Goal: Complete application form: Complete application form

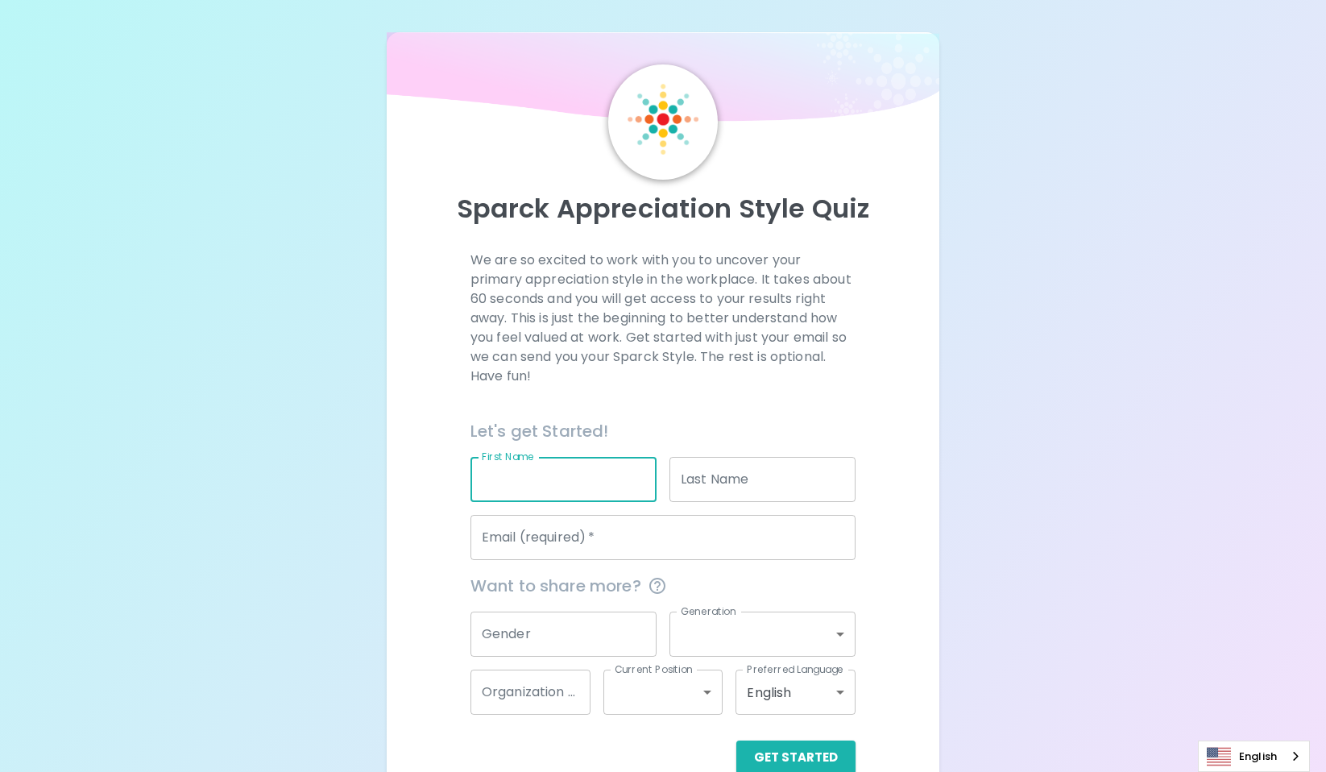
click at [583, 484] on input "First Name" at bounding box center [563, 479] width 186 height 45
type input "[PERSON_NAME]"
type input "Edelmann"
type input "[EMAIL_ADDRESS][DOMAIN_NAME]"
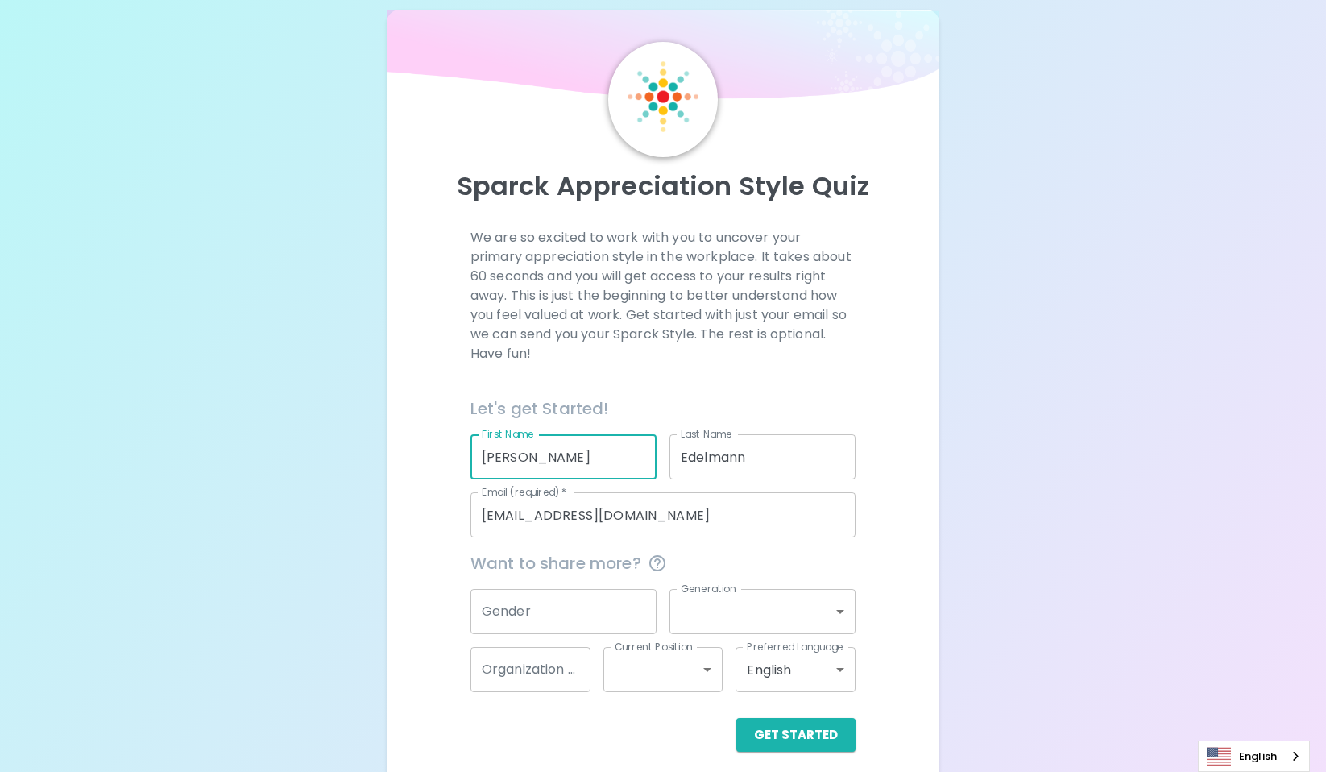
scroll to position [35, 0]
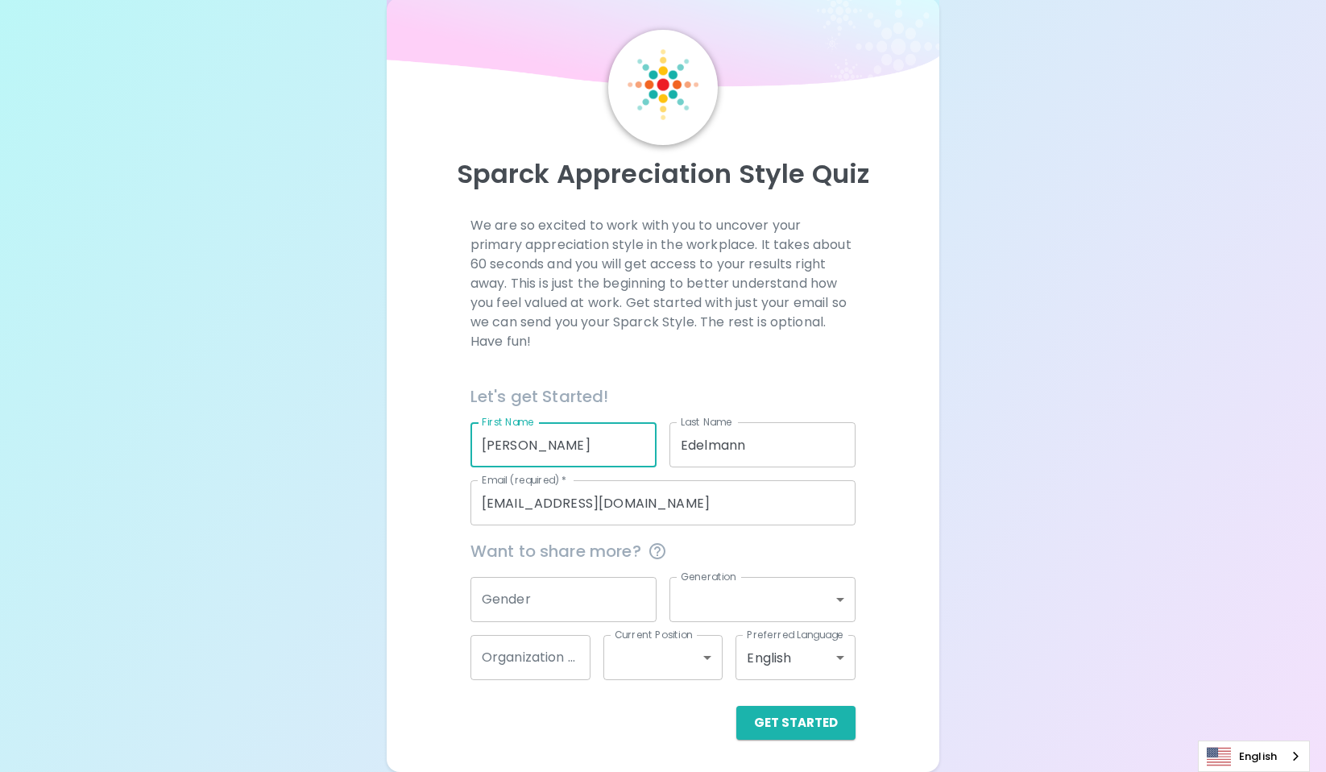
click at [831, 714] on button "Get Started" at bounding box center [795, 723] width 119 height 34
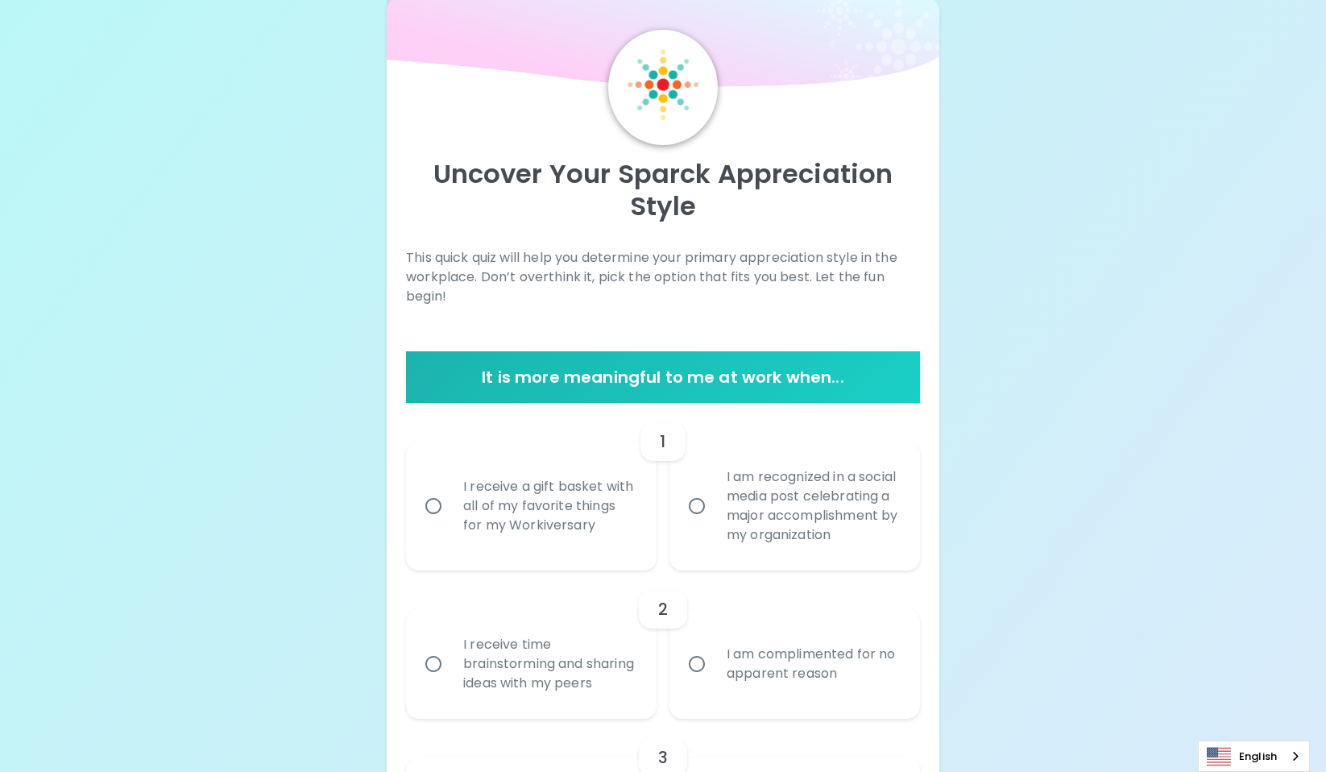
click at [558, 536] on div "I receive a gift basket with all of my favorite things for my Workiversary" at bounding box center [548, 506] width 197 height 97
click at [450, 523] on input "I receive a gift basket with all of my favorite things for my Workiversary" at bounding box center [433, 506] width 34 height 34
radio input "true"
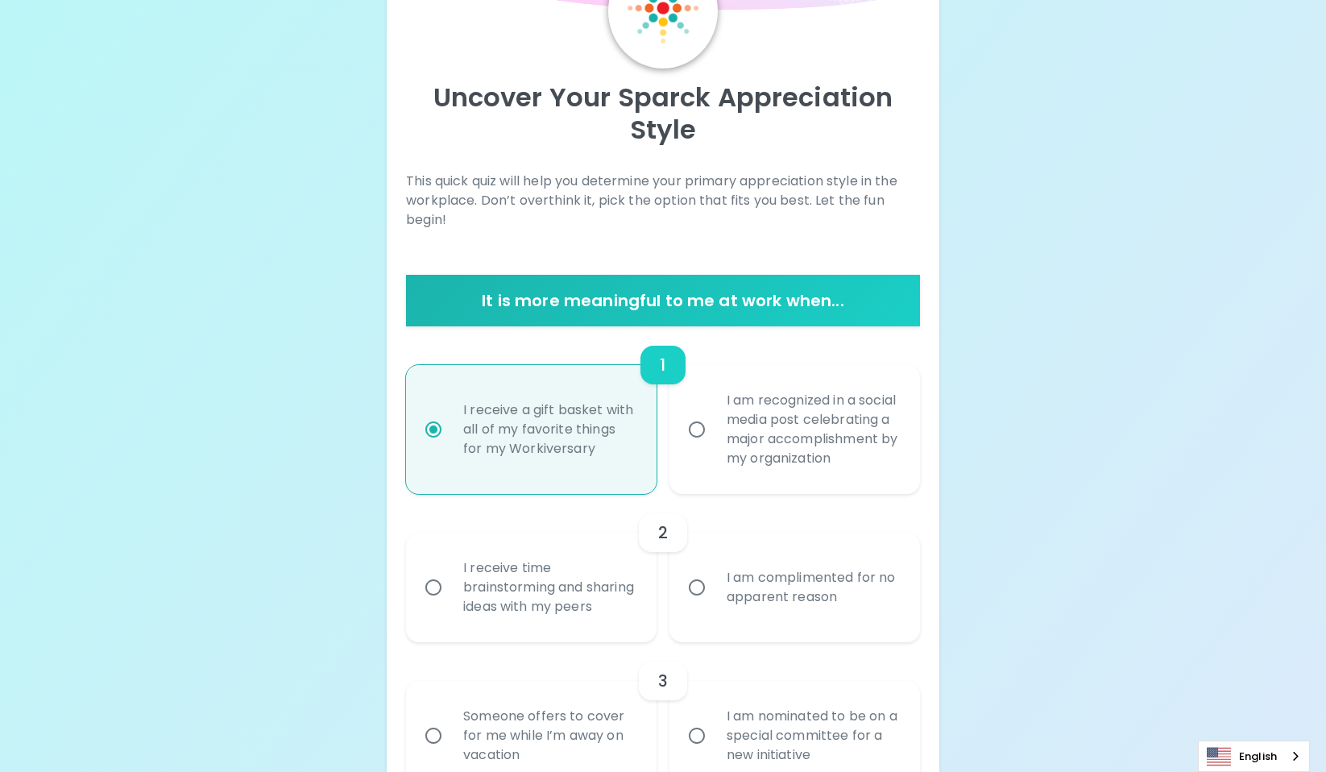
scroll to position [164, 0]
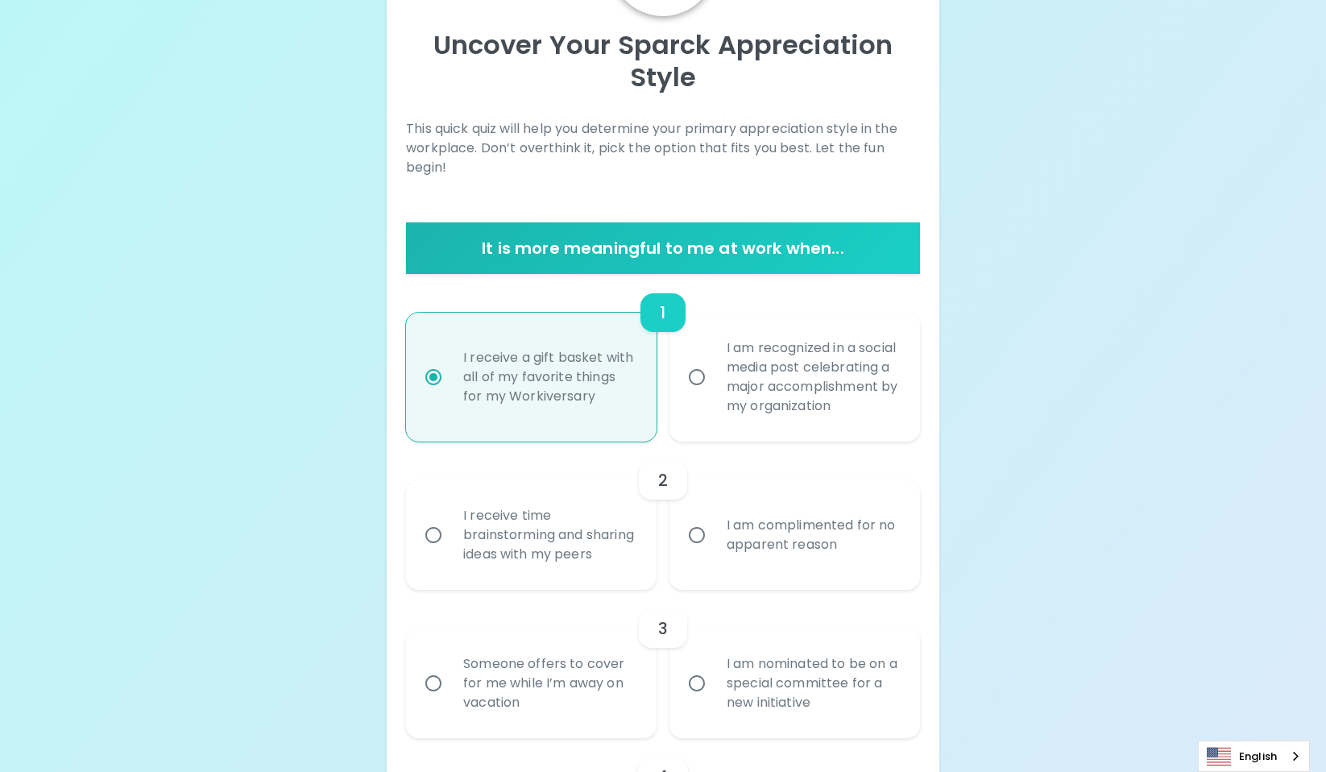
click at [494, 564] on div "I receive time brainstorming and sharing ideas with my peers" at bounding box center [548, 534] width 197 height 97
click at [450, 552] on input "I receive time brainstorming and sharing ideas with my peers" at bounding box center [433, 535] width 34 height 34
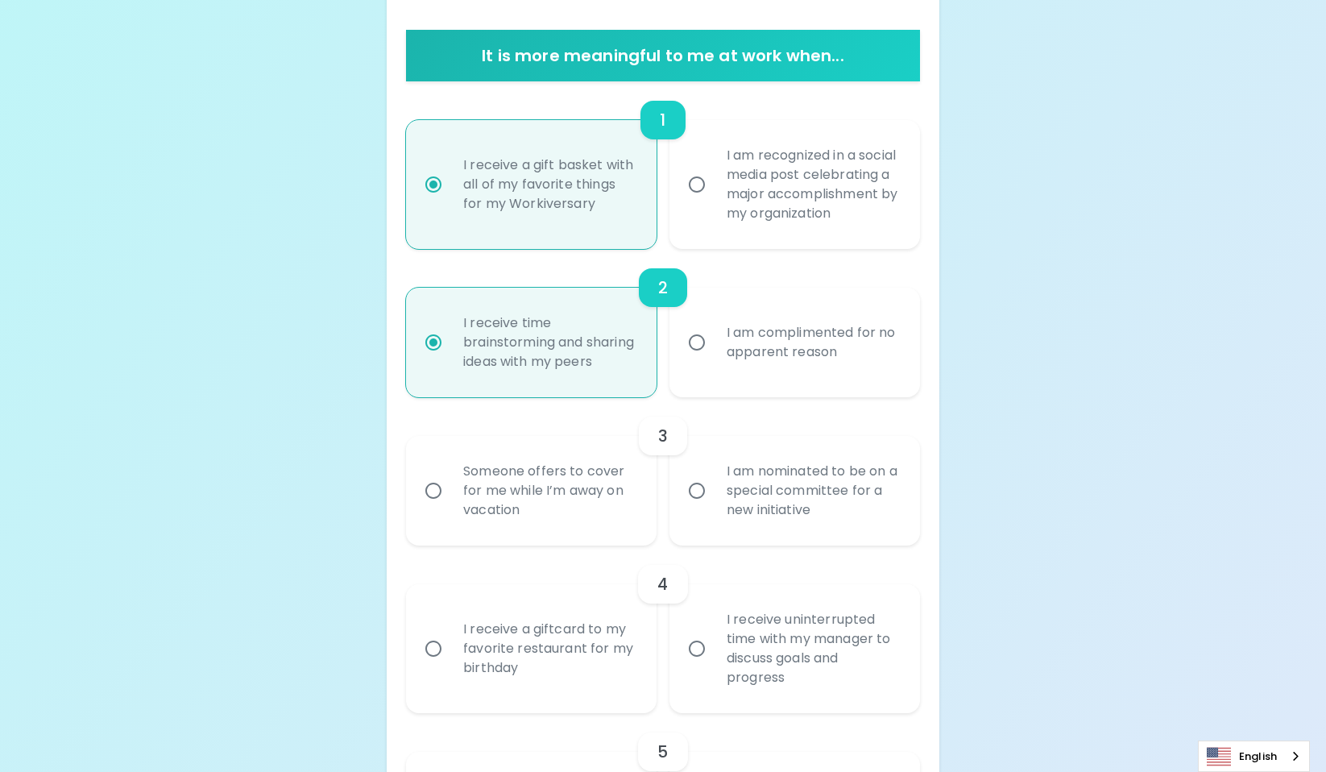
scroll to position [453, 0]
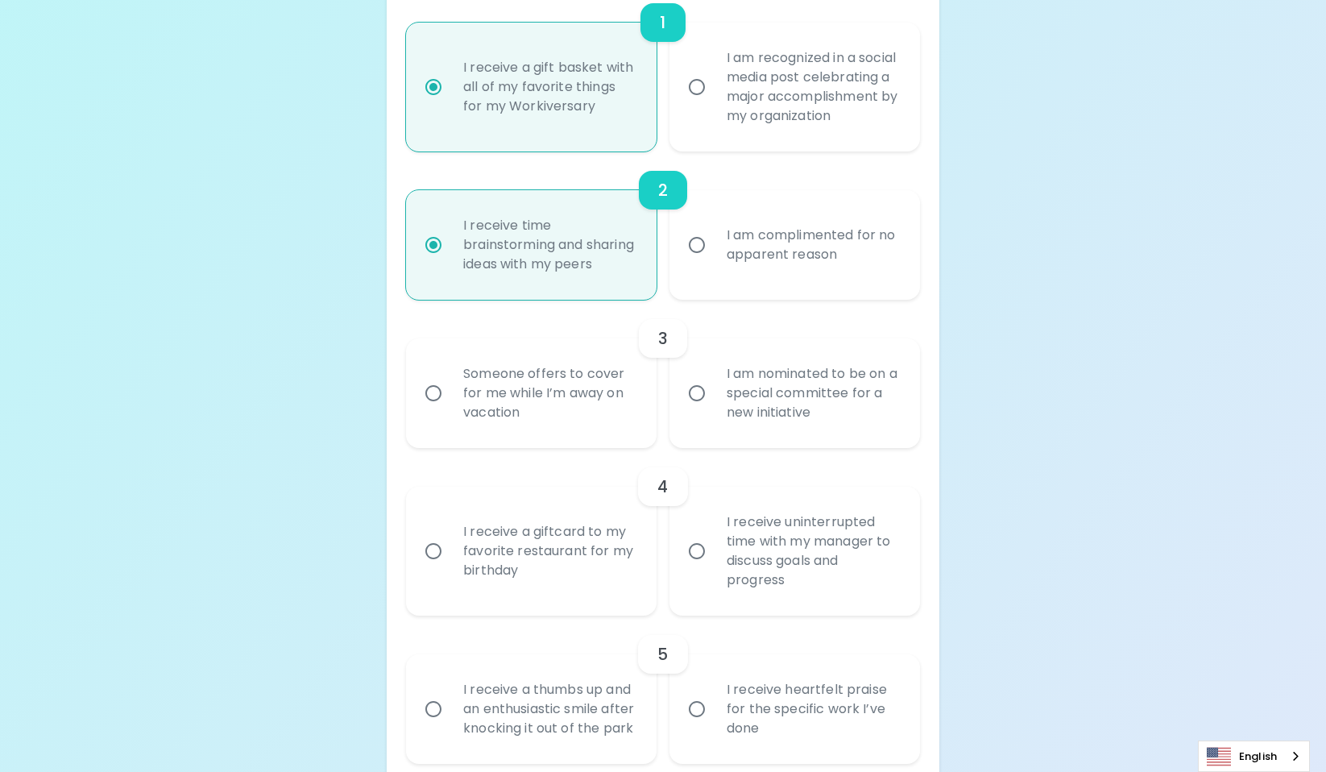
radio input "true"
click at [840, 441] on div "I am nominated to be on a special committee for a new initiative" at bounding box center [812, 393] width 197 height 97
click at [714, 410] on input "I am nominated to be on a special committee for a new initiative" at bounding box center [697, 393] width 34 height 34
radio input "false"
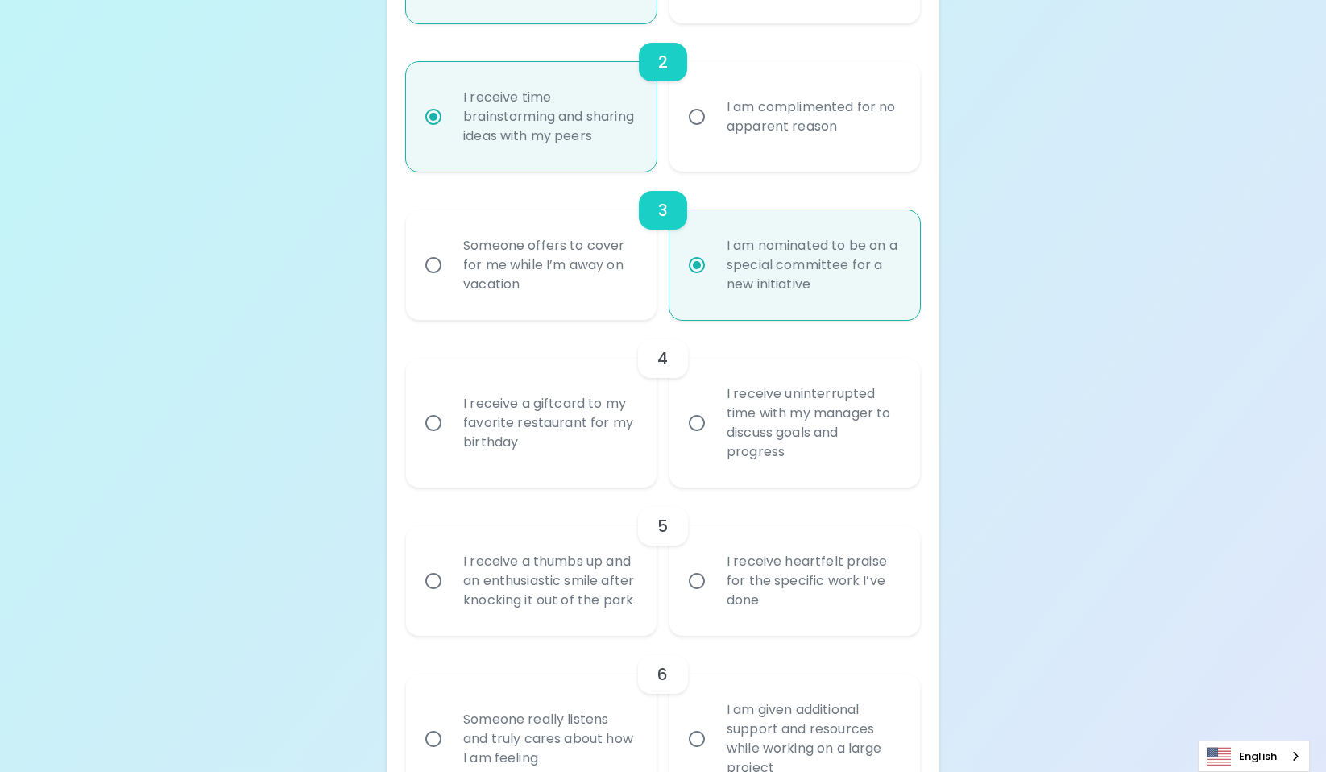
scroll to position [582, 0]
radio input "true"
click at [772, 477] on div "I receive uninterrupted time with my manager to discuss goals and progress" at bounding box center [812, 422] width 197 height 116
click at [714, 439] on input "I receive uninterrupted time with my manager to discuss goals and progress" at bounding box center [697, 422] width 34 height 34
radio input "false"
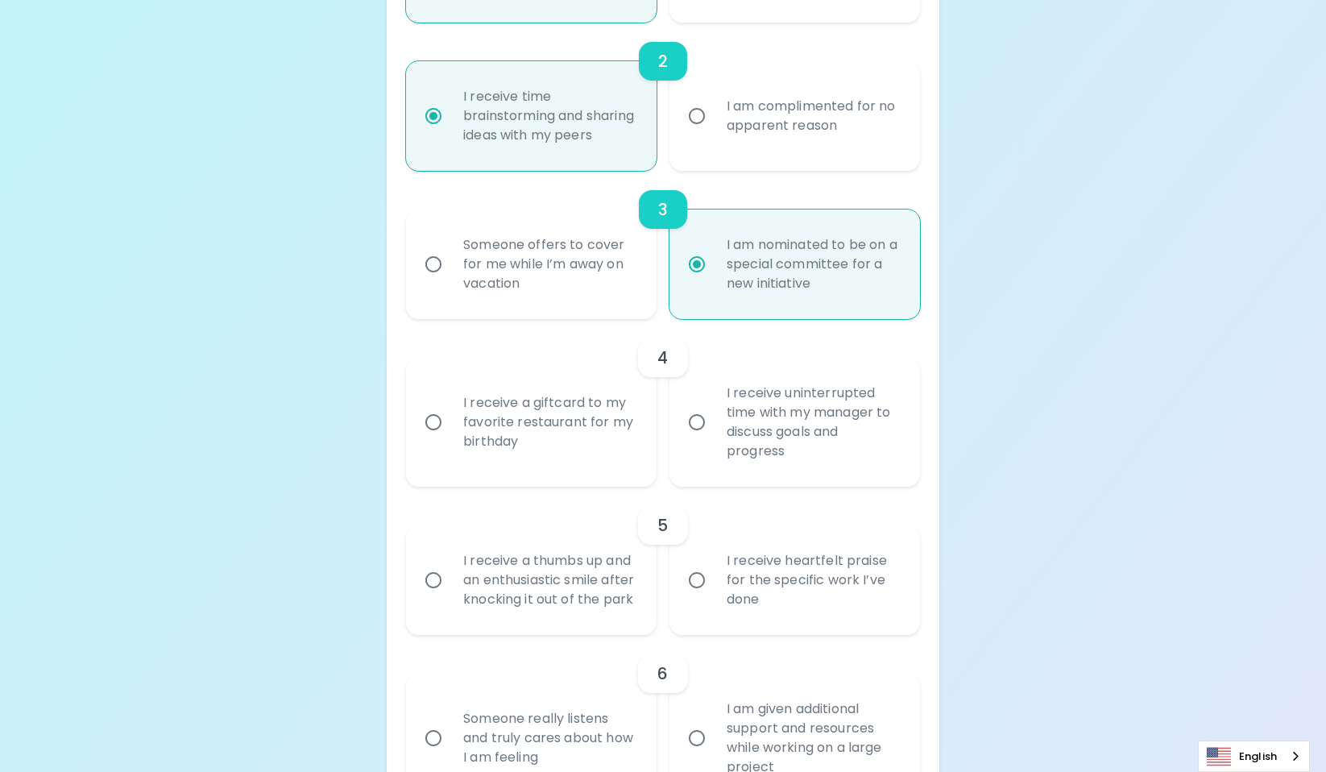
radio input "false"
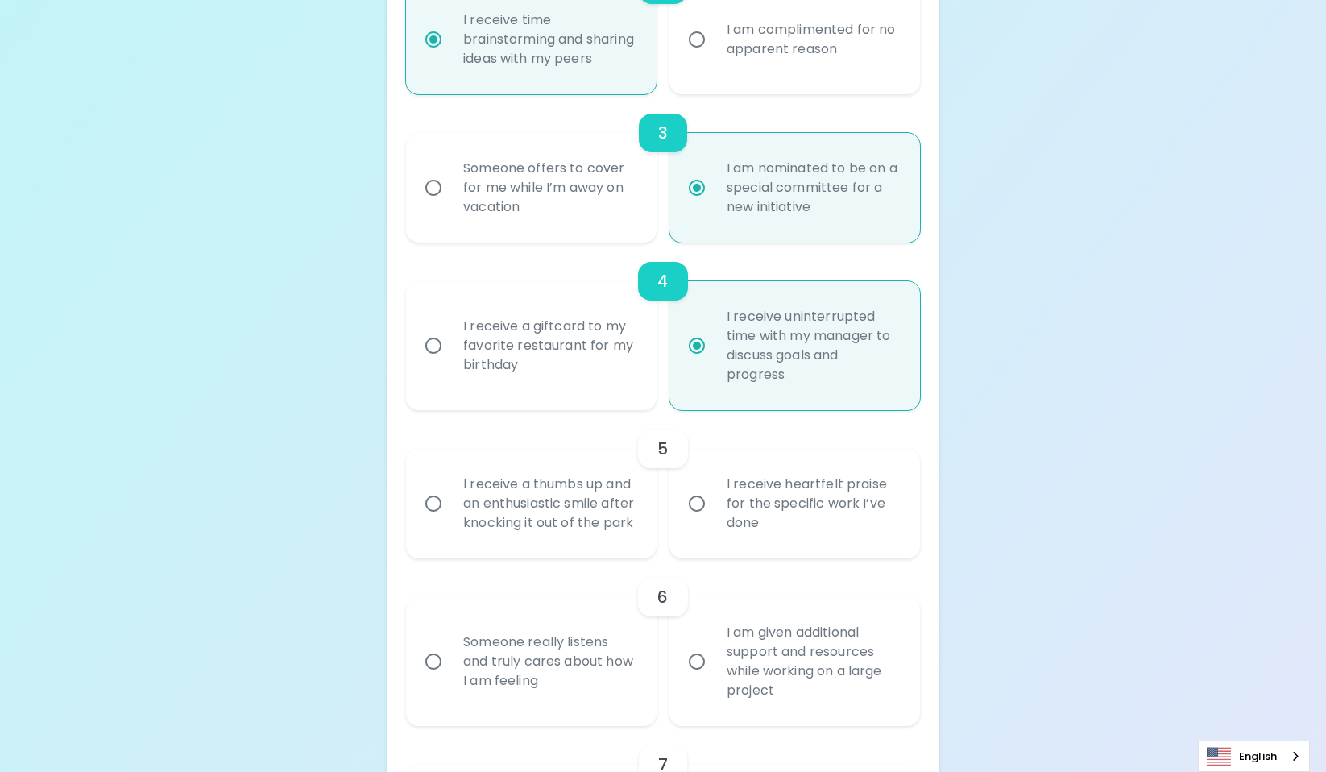
scroll to position [711, 0]
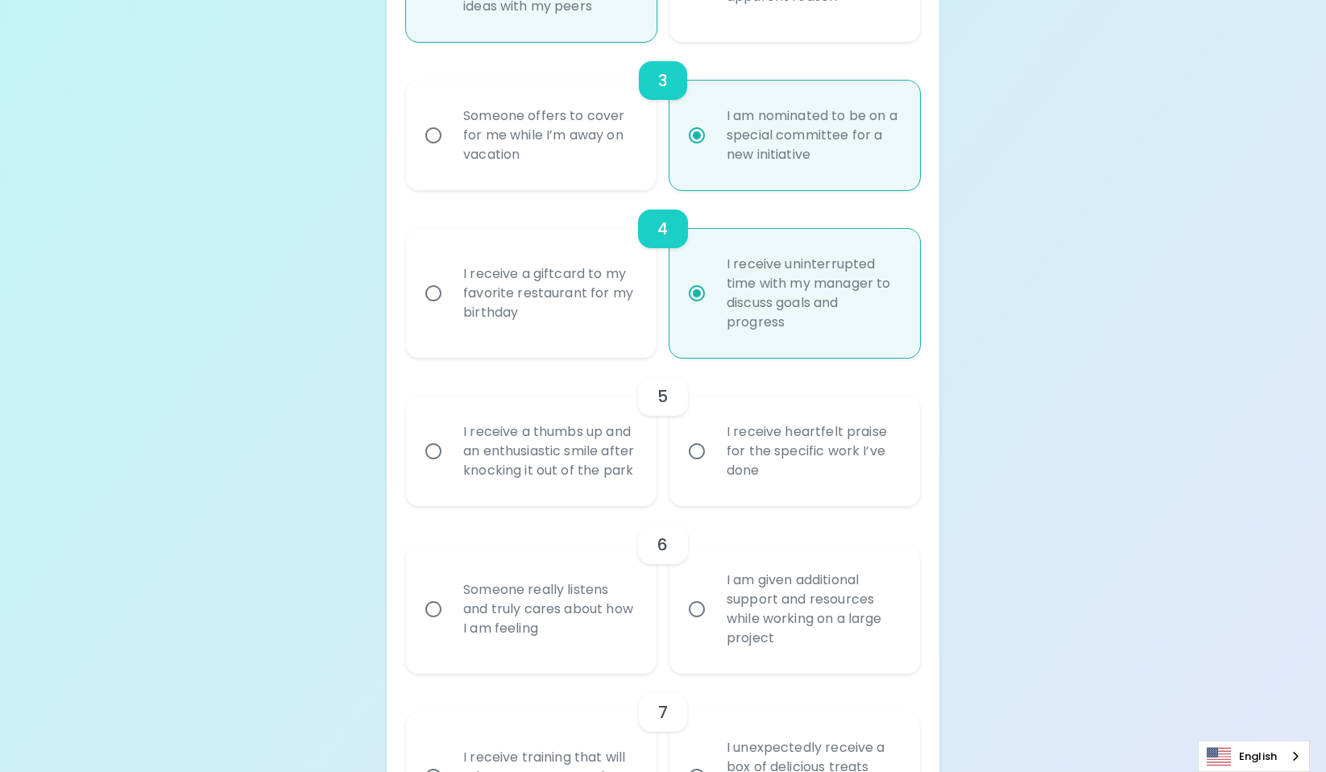
radio input "true"
click at [538, 499] on div "I receive a thumbs up and an enthusiastic smile after knocking it out of the pa…" at bounding box center [548, 451] width 197 height 97
click at [450, 468] on input "I receive a thumbs up and an enthusiastic smile after knocking it out of the pa…" at bounding box center [433, 451] width 34 height 34
radio input "false"
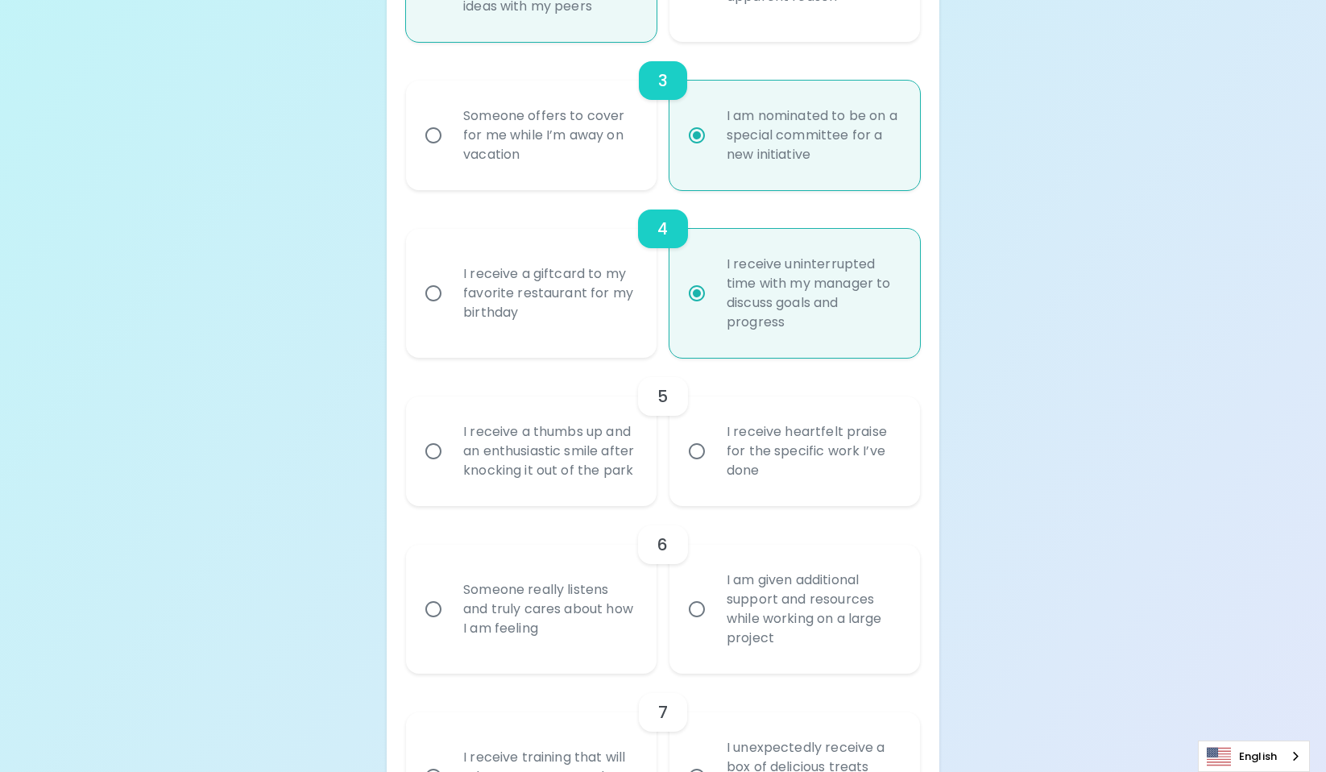
radio input "false"
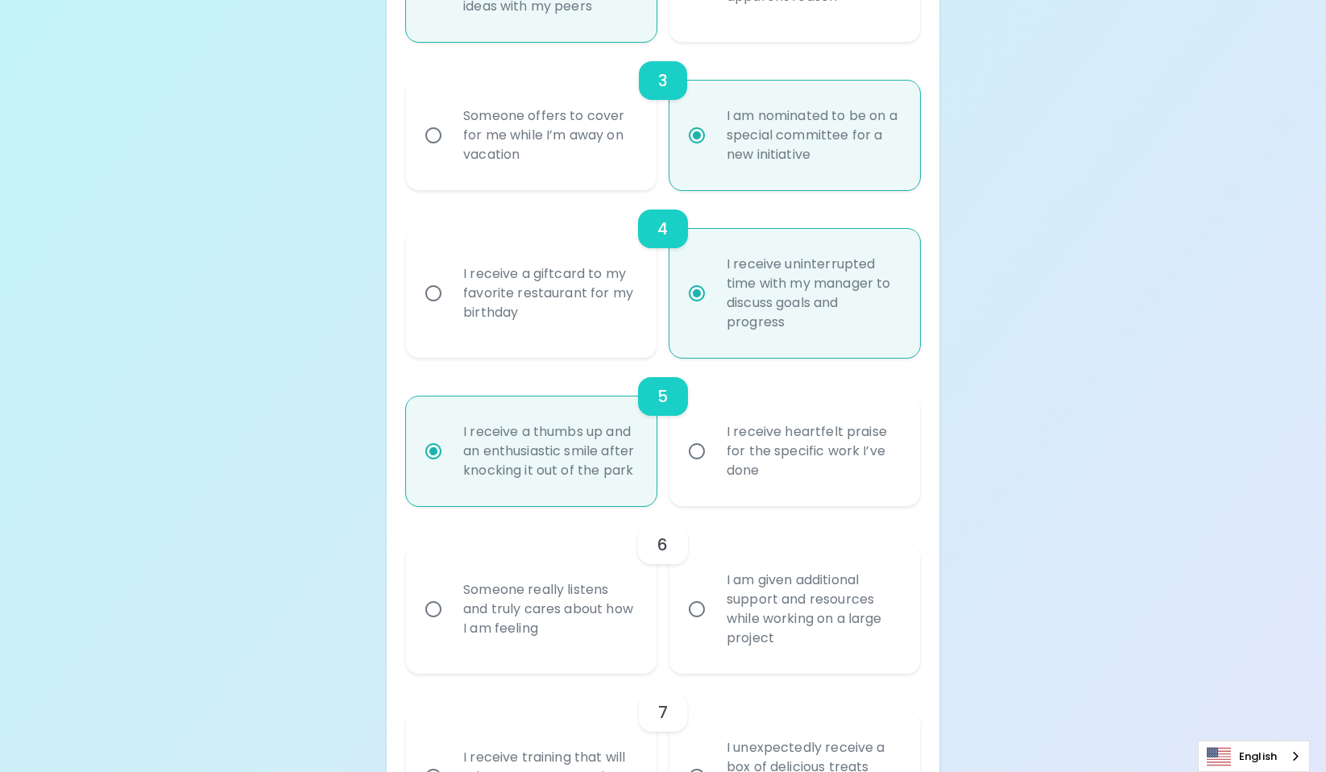
scroll to position [840, 0]
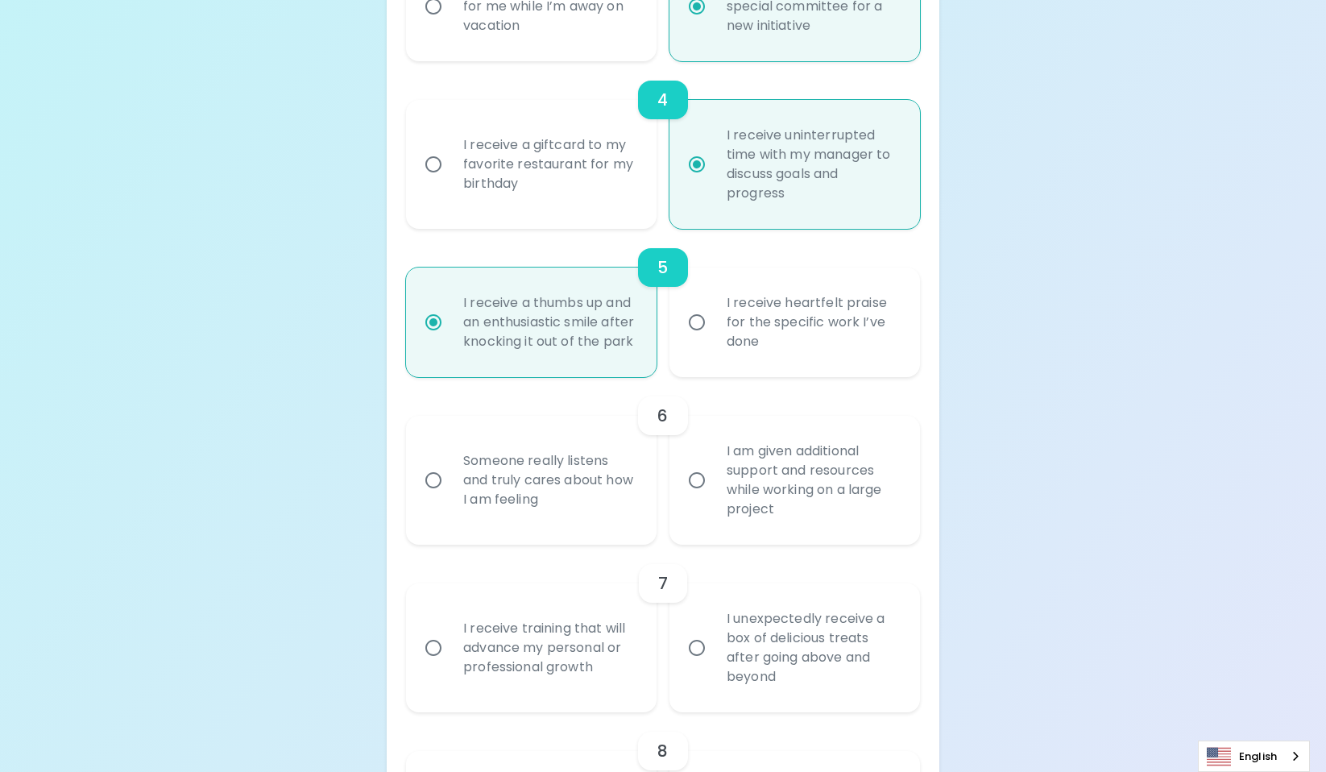
radio input "true"
click at [613, 528] on div "Someone really listens and truly cares about how I am feeling" at bounding box center [548, 480] width 197 height 97
click at [450, 497] on input "Someone really listens and truly cares about how I am feeling" at bounding box center [433, 480] width 34 height 34
radio input "false"
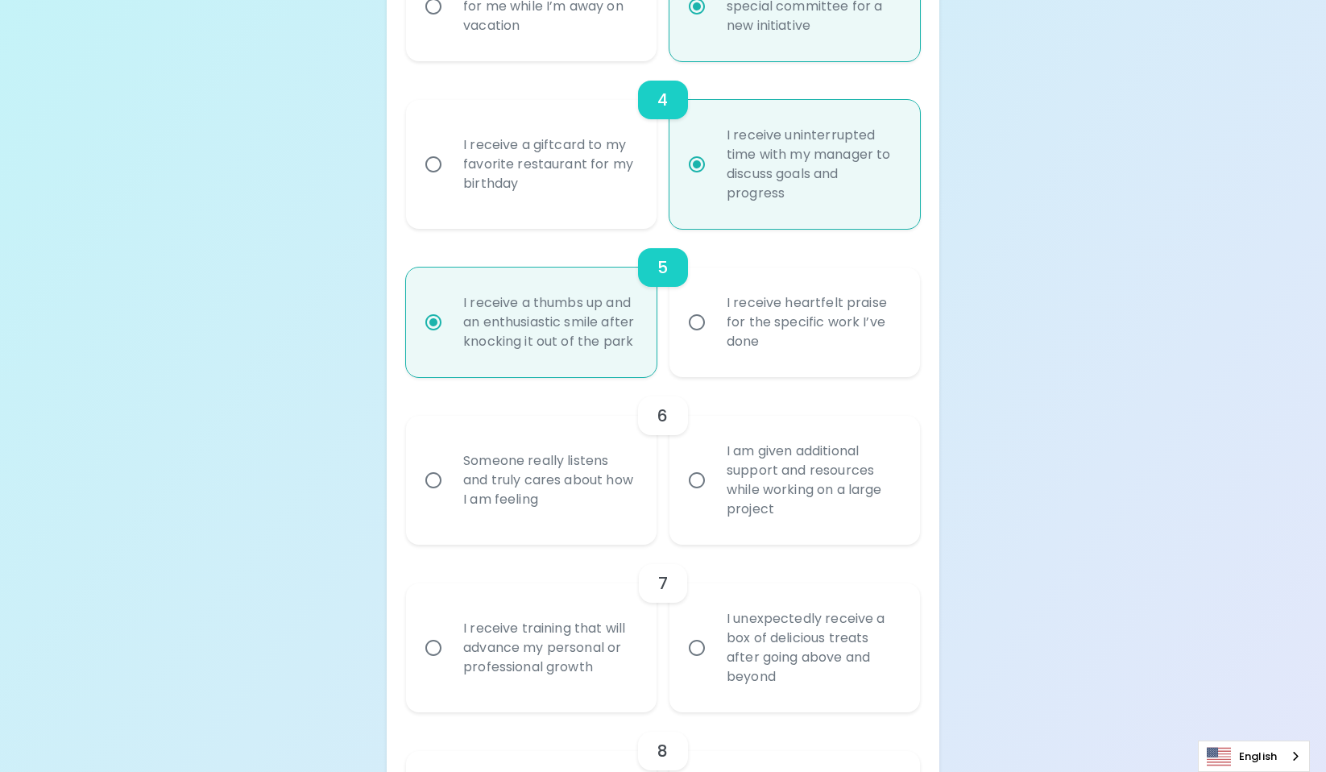
radio input "false"
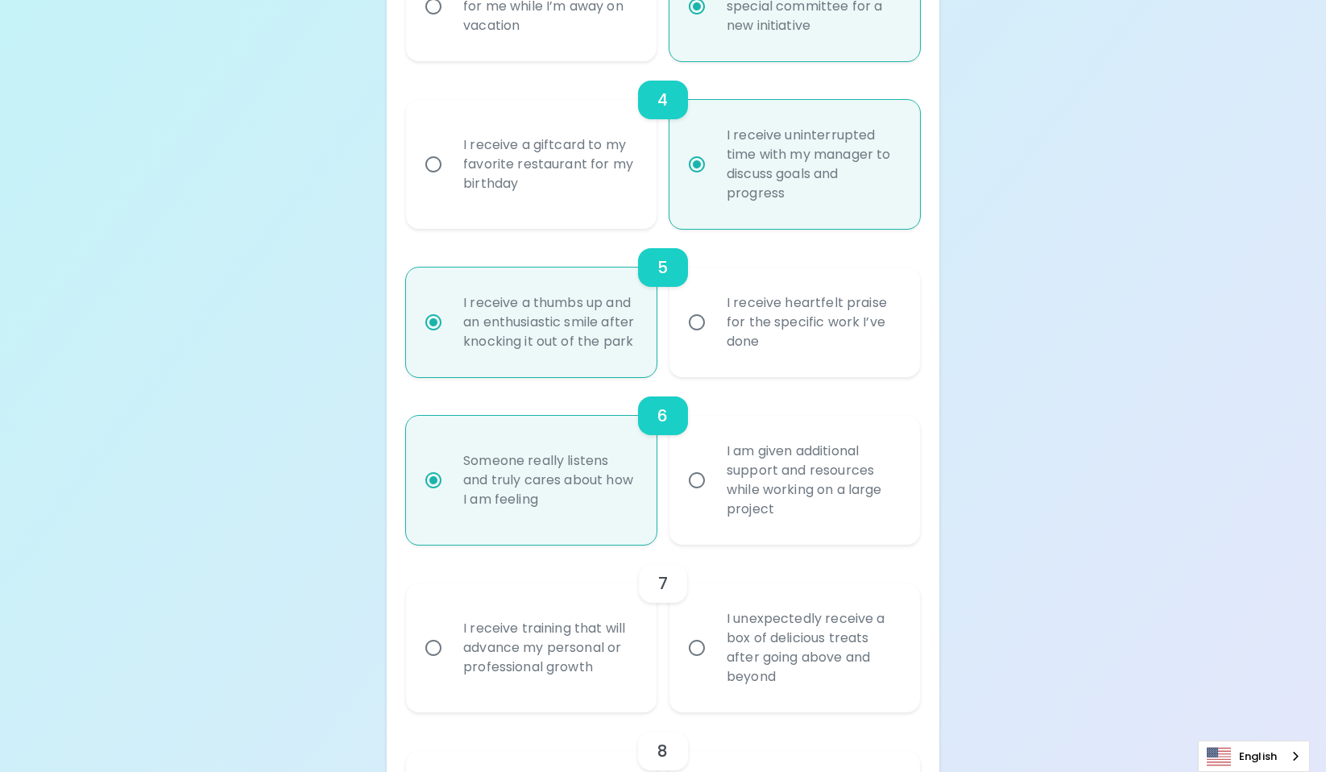
scroll to position [969, 0]
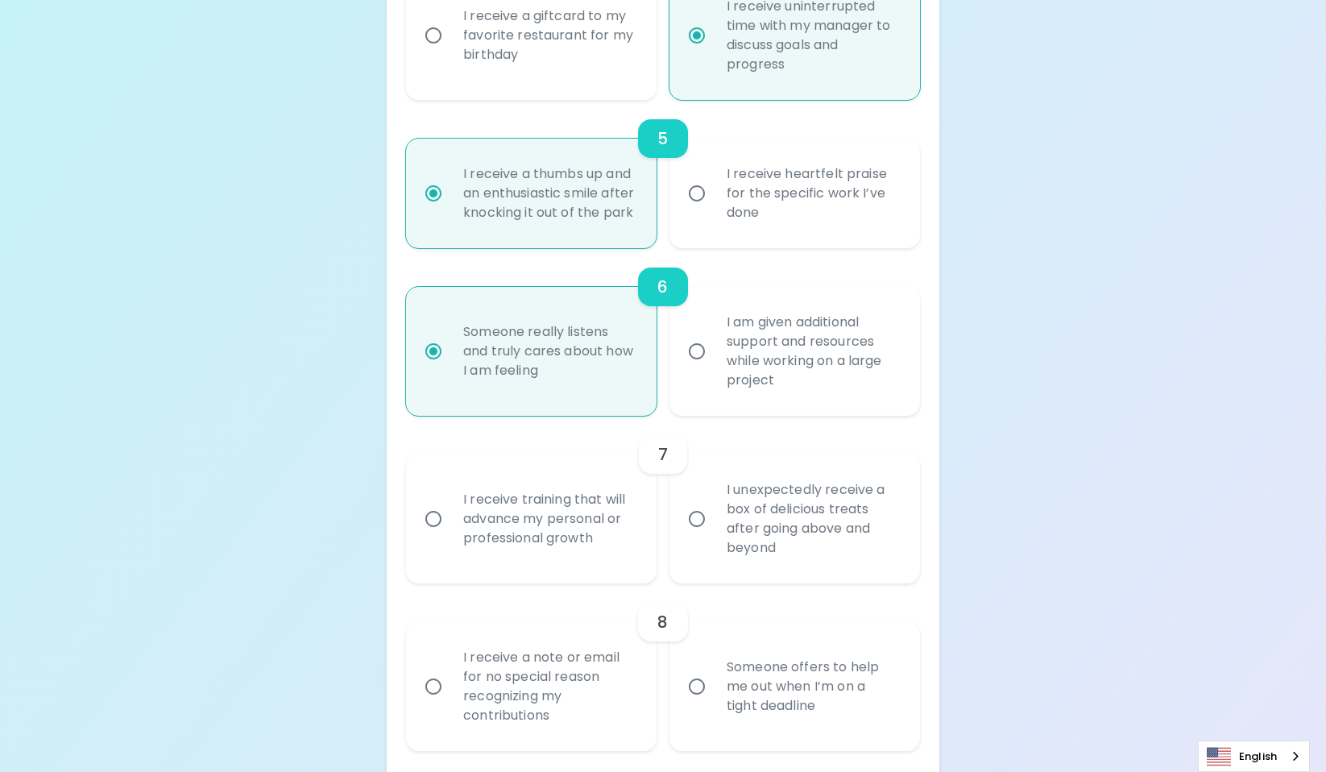
radio input "true"
click at [621, 567] on div "I receive training that will advance my personal or professional growth" at bounding box center [548, 518] width 197 height 97
click at [450, 536] on input "I receive training that will advance my personal or professional growth" at bounding box center [433, 519] width 34 height 34
radio input "false"
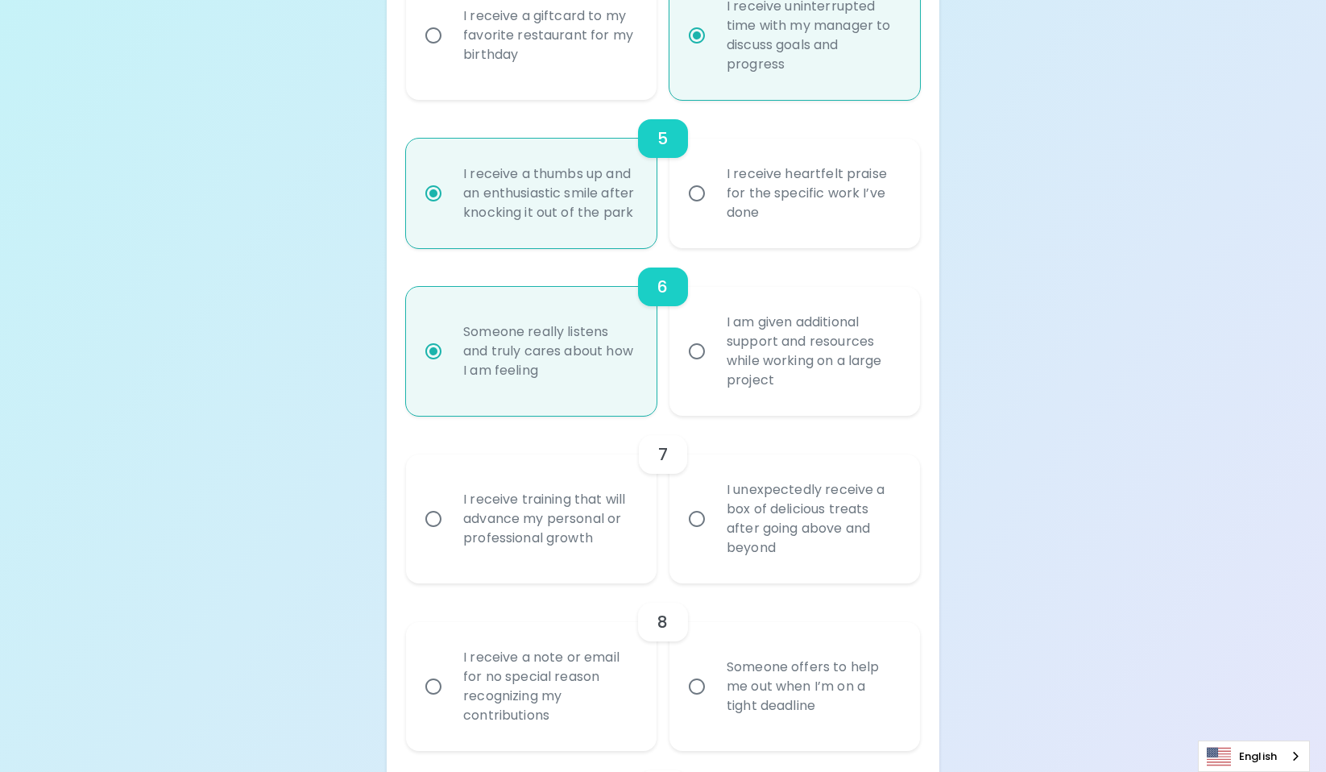
radio input "false"
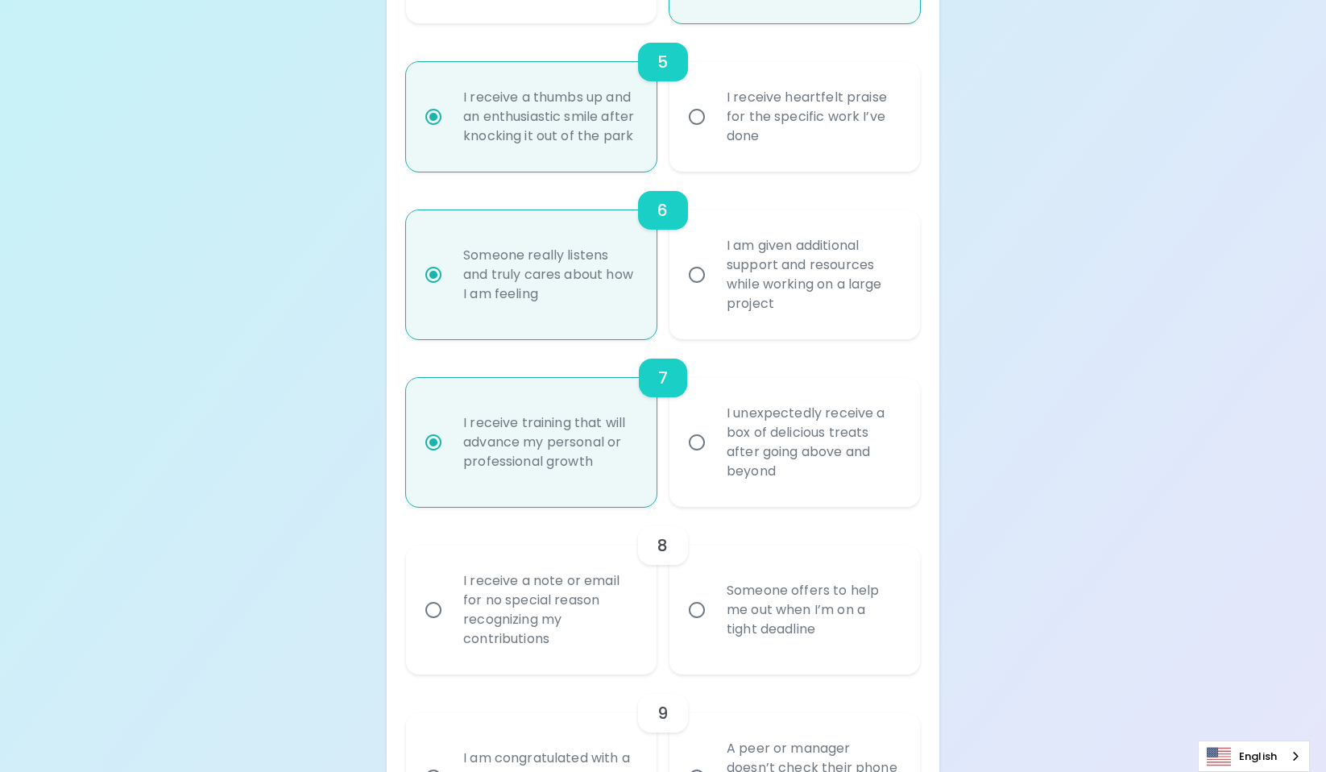
scroll to position [1098, 0]
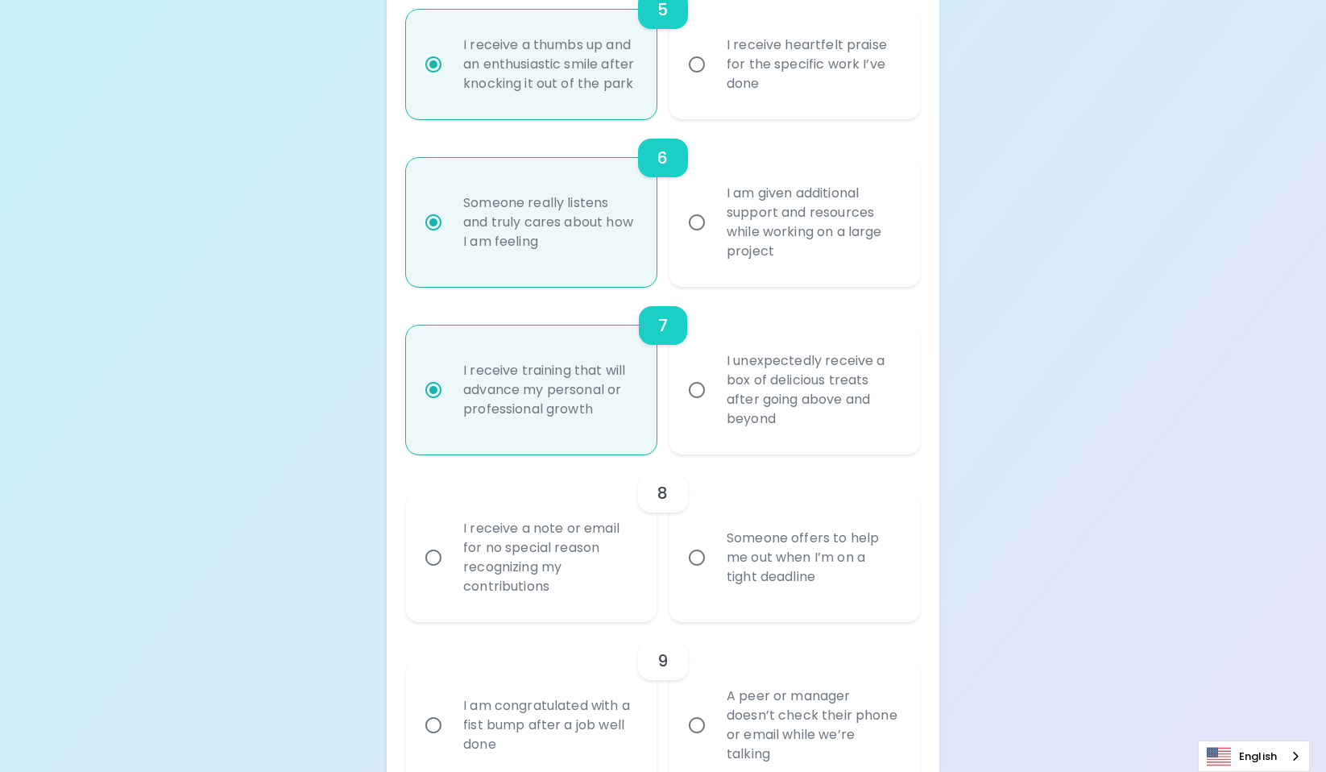
radio input "true"
click at [835, 606] on div "Someone offers to help me out when I’m on a tight deadline" at bounding box center [812, 557] width 197 height 97
click at [714, 574] on input "Someone offers to help me out when I’m on a tight deadline" at bounding box center [697, 557] width 34 height 34
radio input "false"
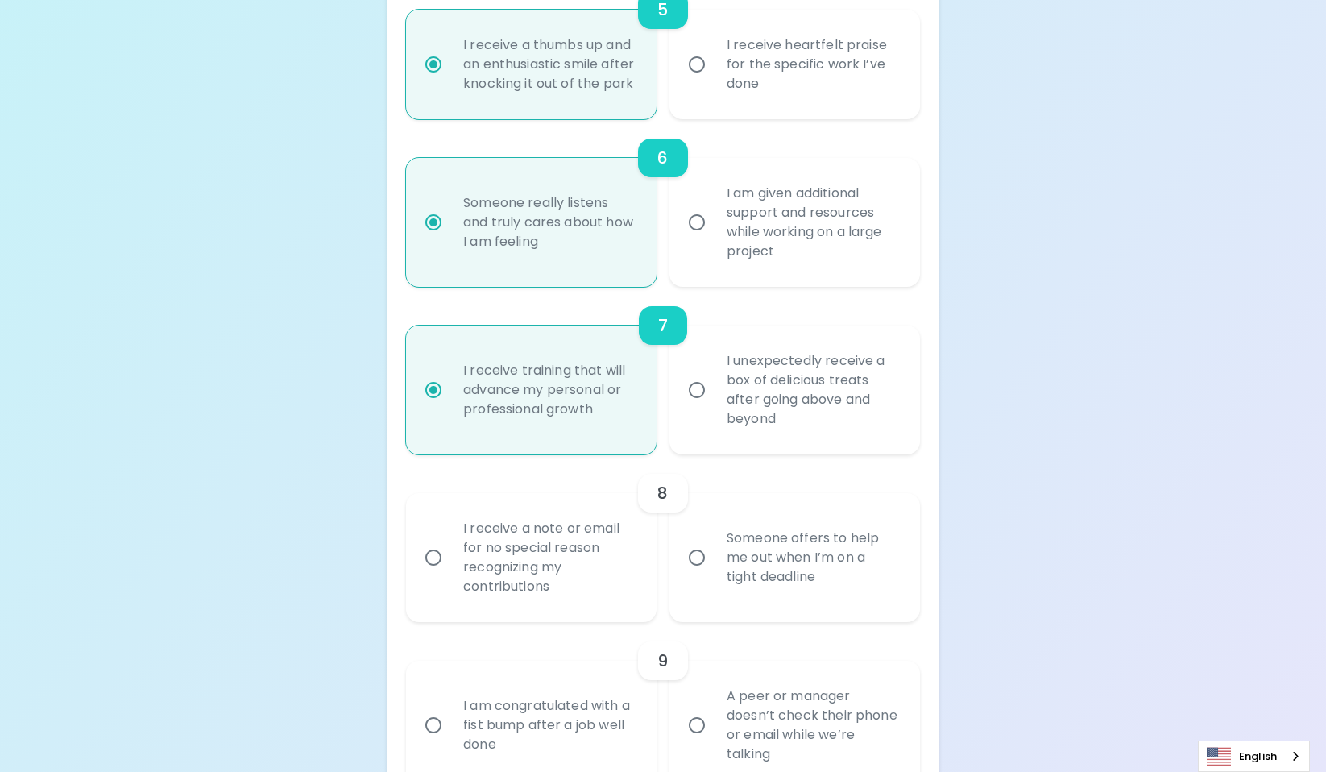
radio input "false"
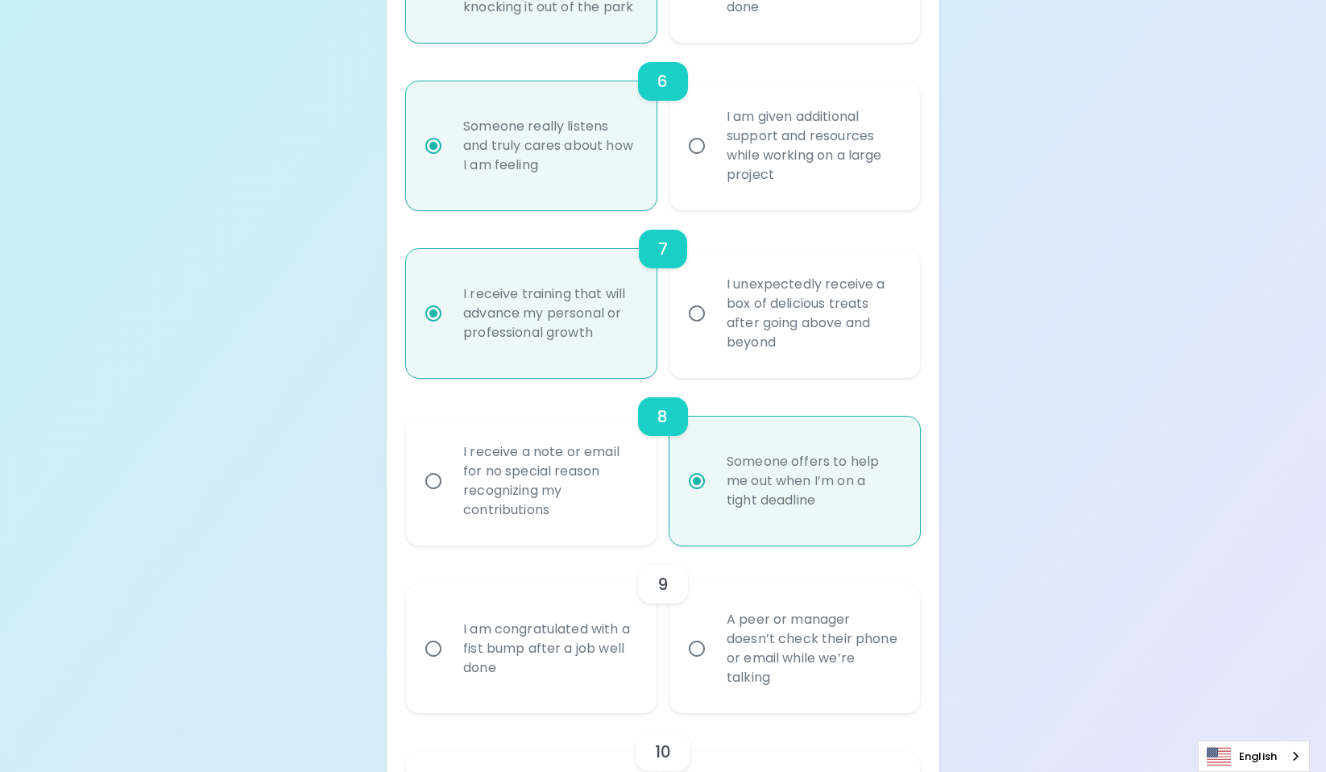
scroll to position [1227, 0]
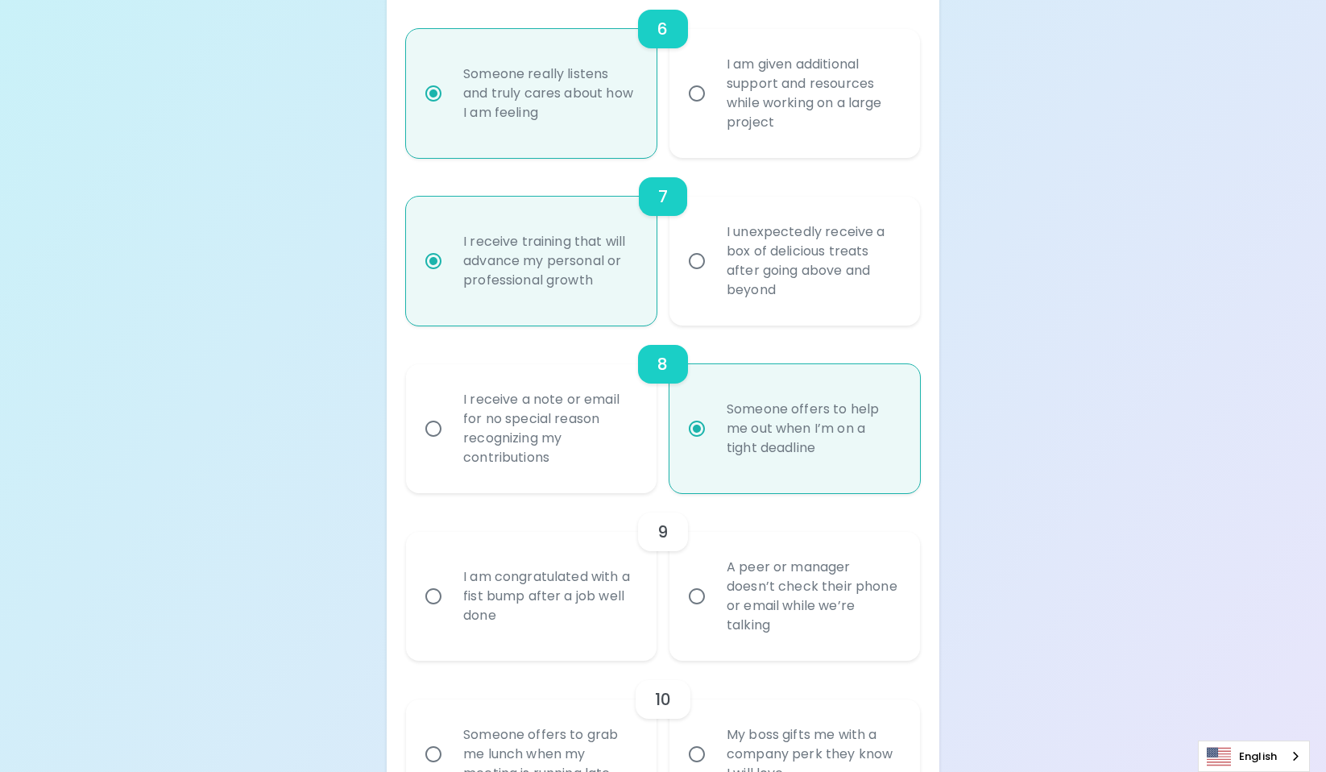
radio input "true"
click at [746, 654] on div "A peer or manager doesn’t check their phone or email while we’re talking" at bounding box center [812, 596] width 197 height 116
click at [714, 613] on input "A peer or manager doesn’t check their phone or email while we’re talking" at bounding box center [697, 596] width 34 height 34
radio input "false"
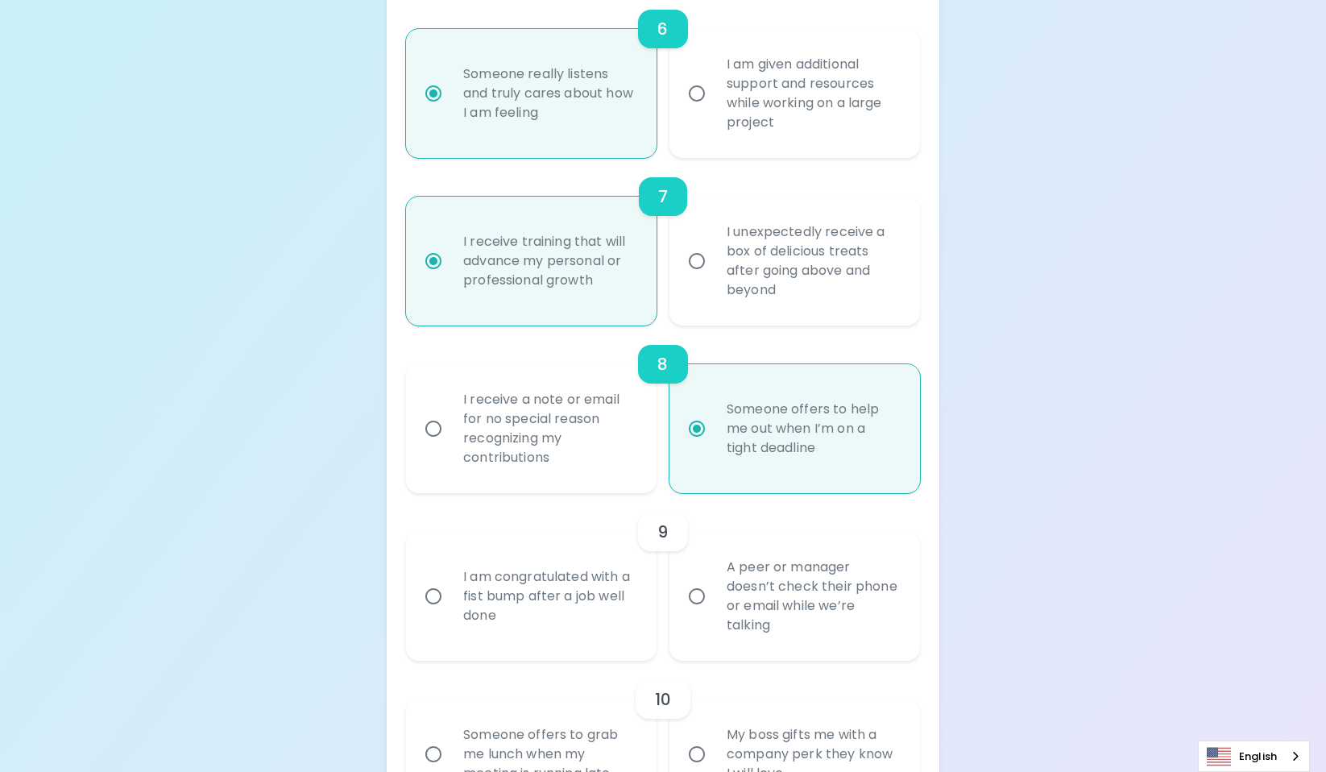
radio input "false"
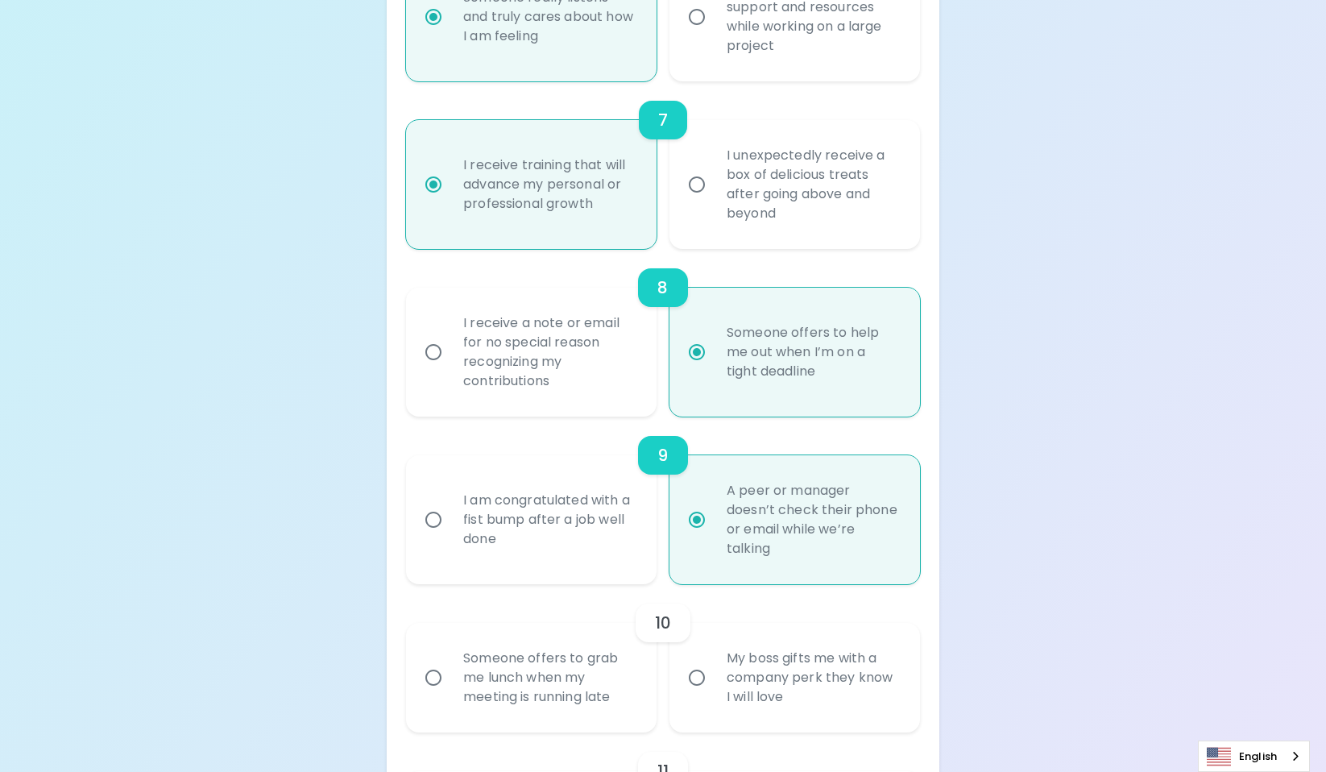
scroll to position [1356, 0]
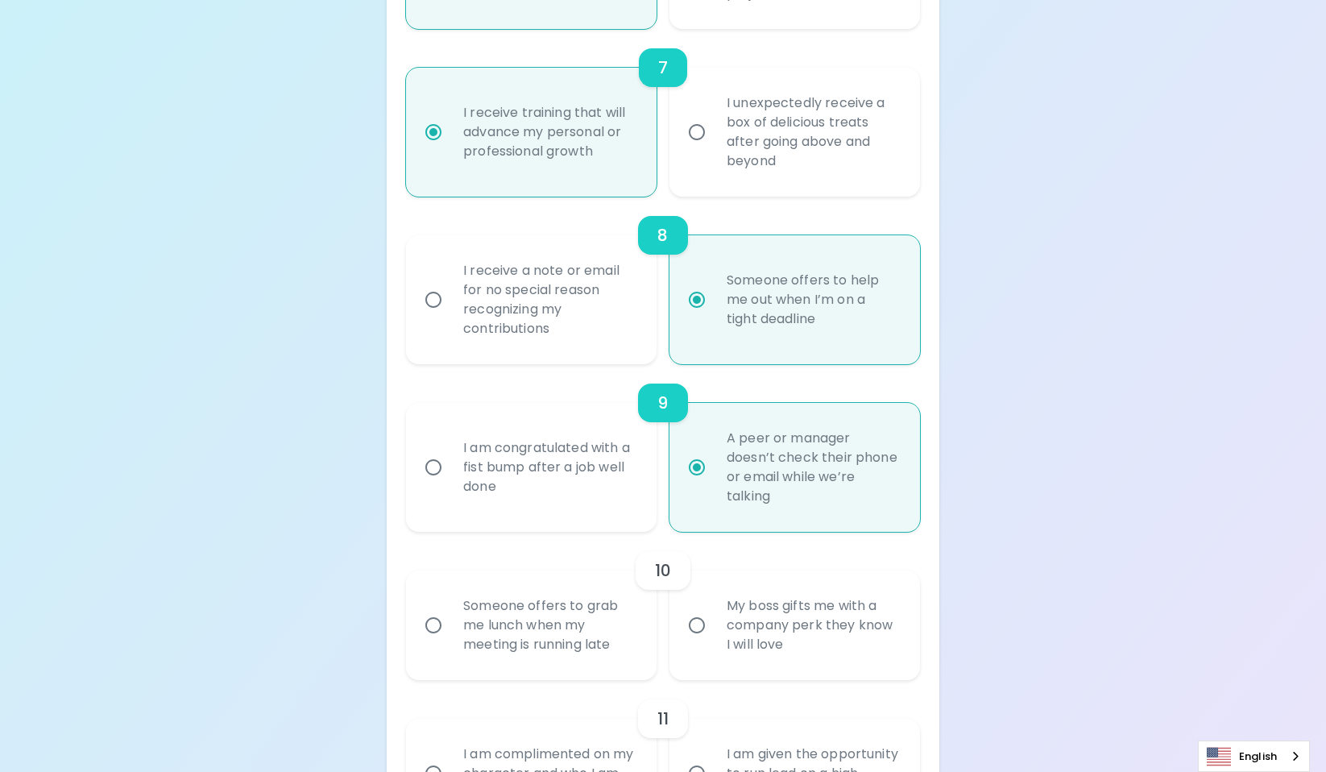
radio input "true"
click at [620, 673] on div "Someone offers to grab me lunch when my meeting is running late" at bounding box center [548, 625] width 197 height 97
click at [450, 642] on input "Someone offers to grab me lunch when my meeting is running late" at bounding box center [433, 625] width 34 height 34
radio input "false"
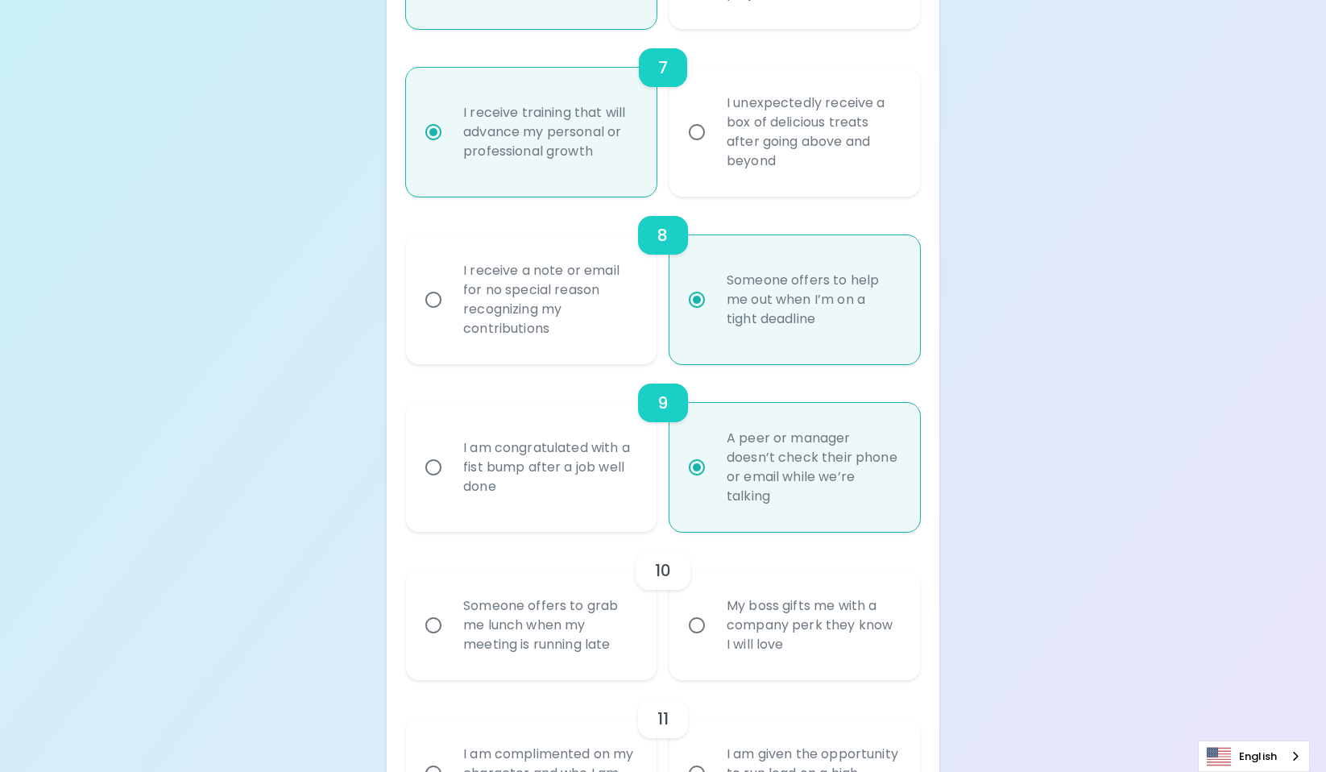
radio input "false"
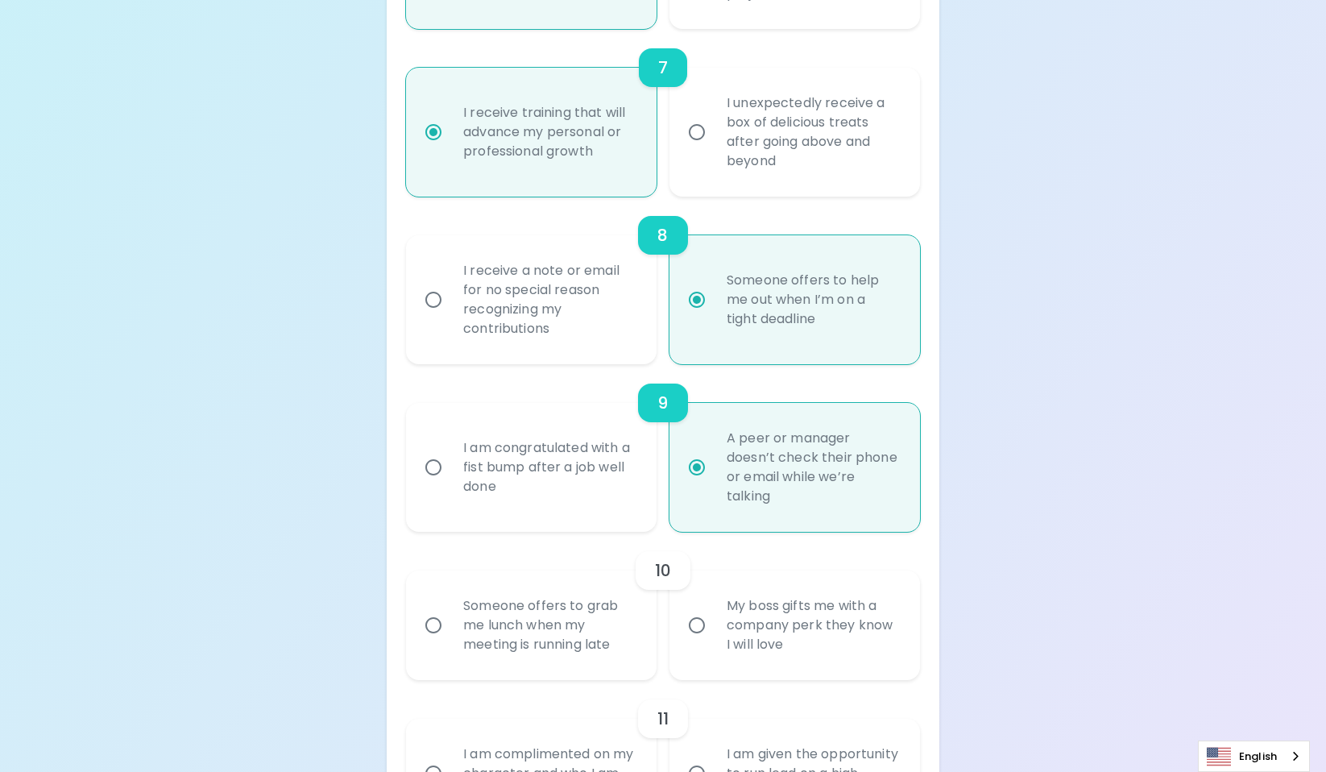
radio input "false"
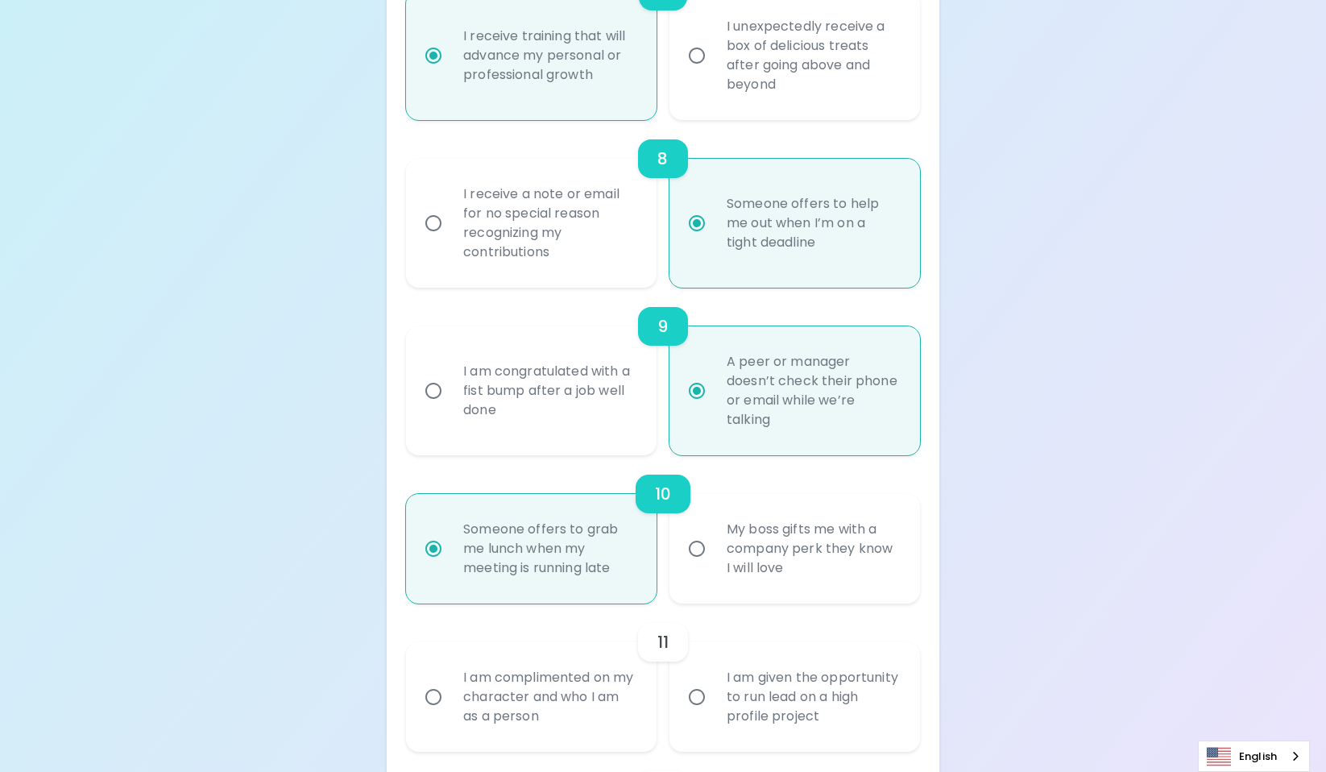
scroll to position [1484, 0]
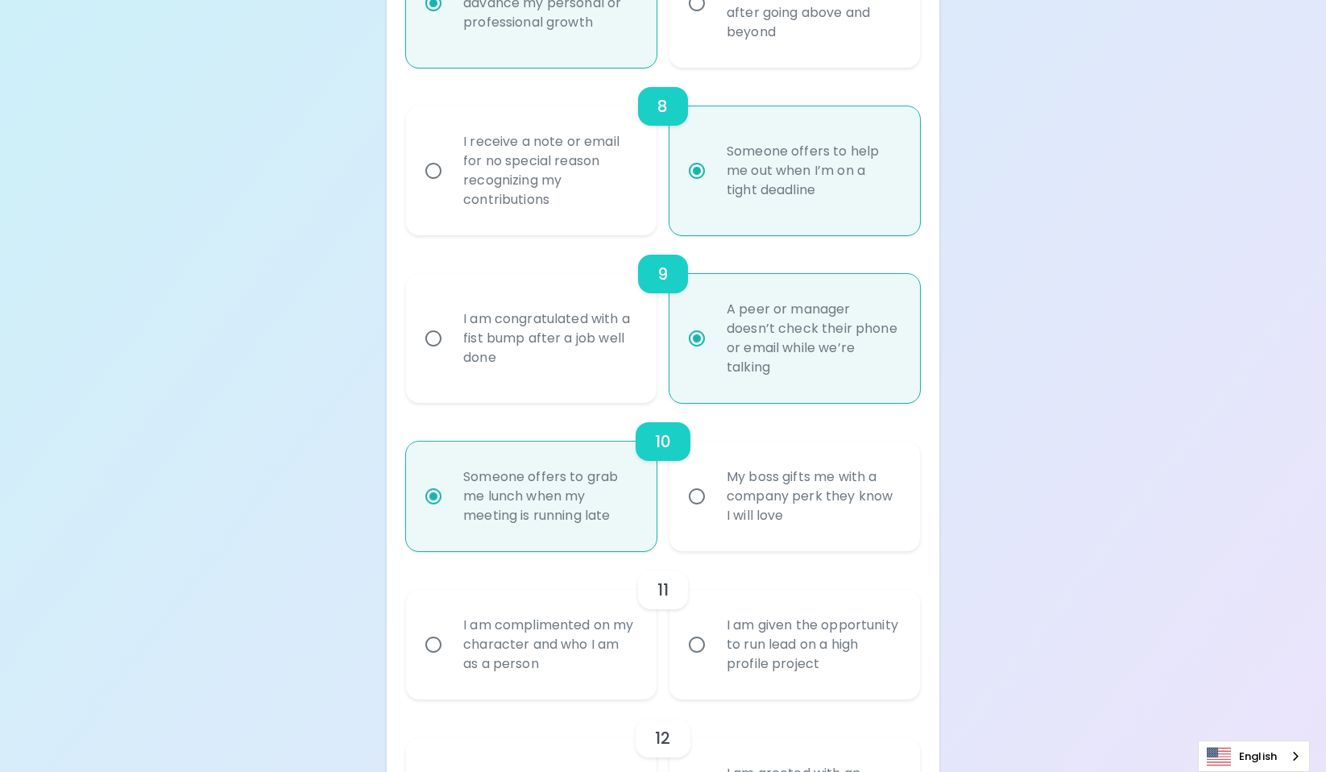
radio input "true"
click at [707, 661] on input "I am given the opportunity to run lead on a high profile project" at bounding box center [697, 644] width 34 height 34
radio input "false"
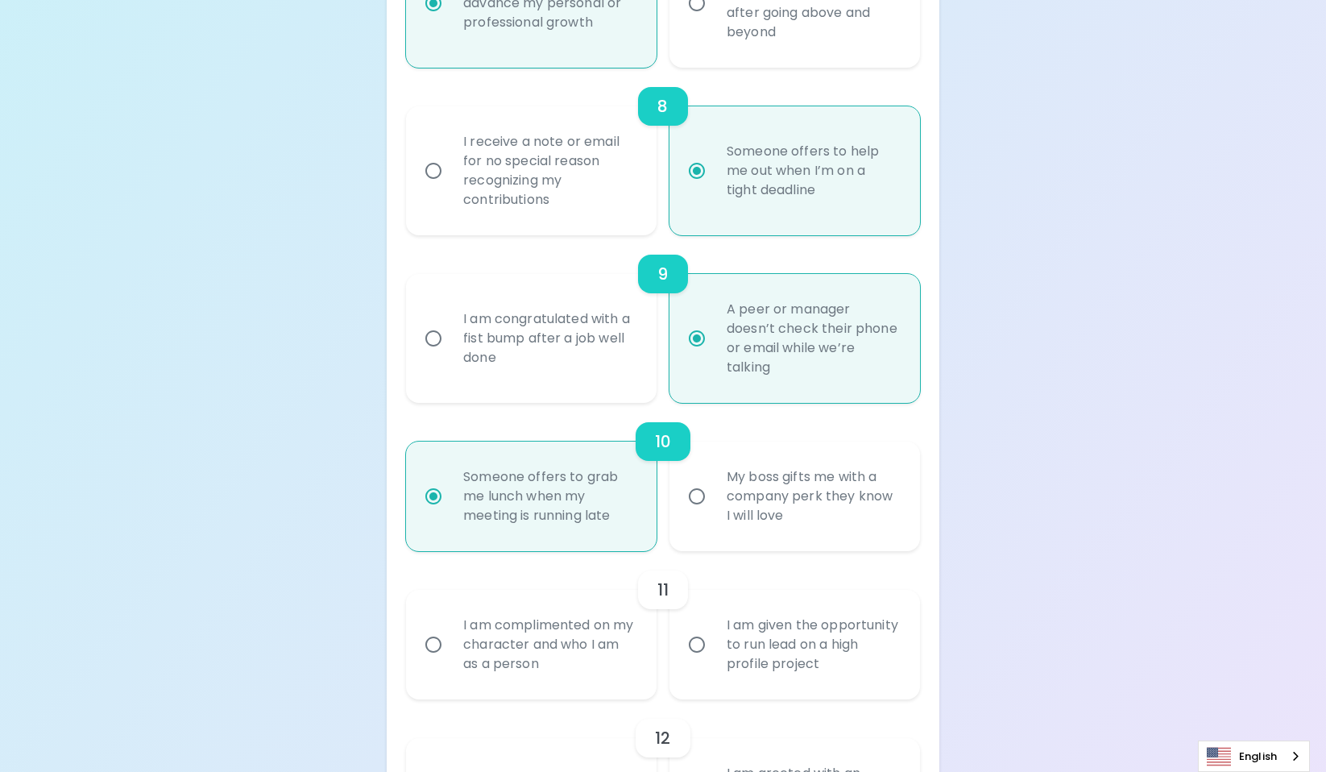
radio input "false"
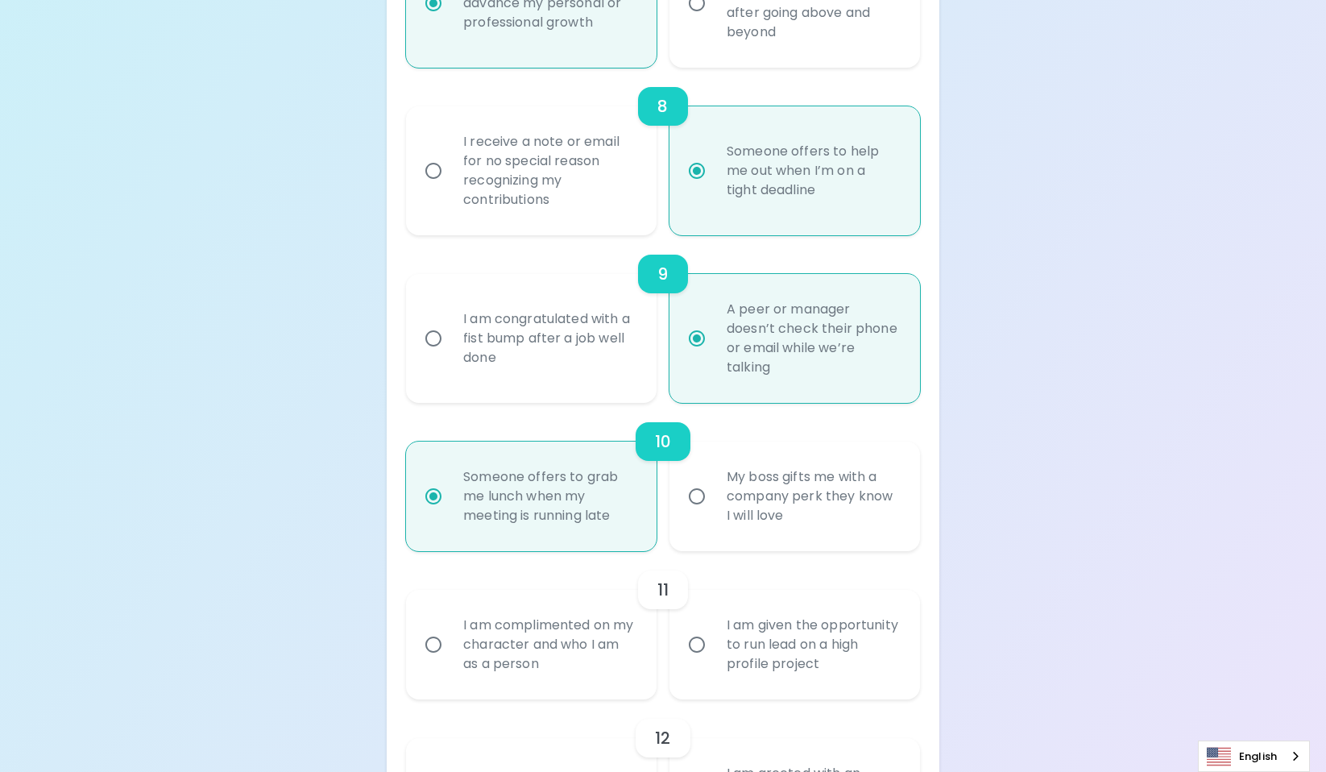
radio input "false"
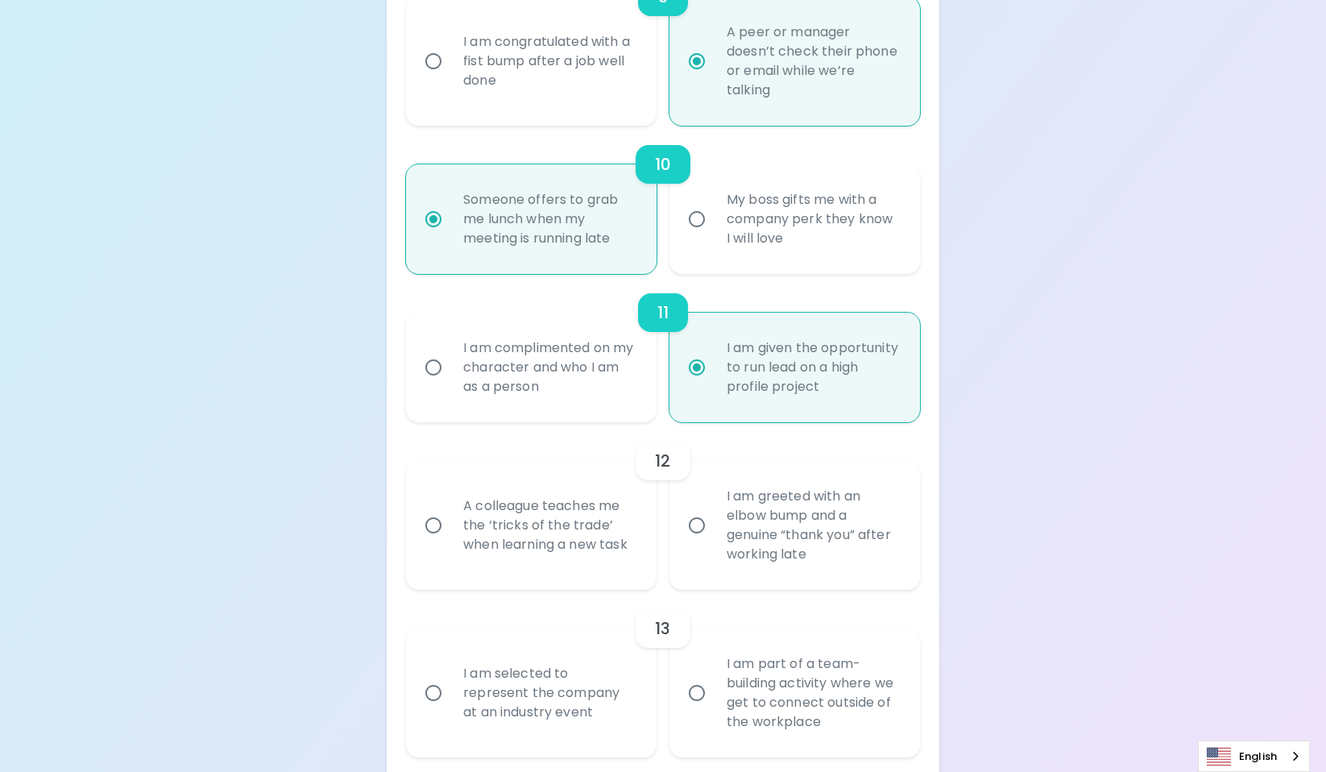
scroll to position [1774, 0]
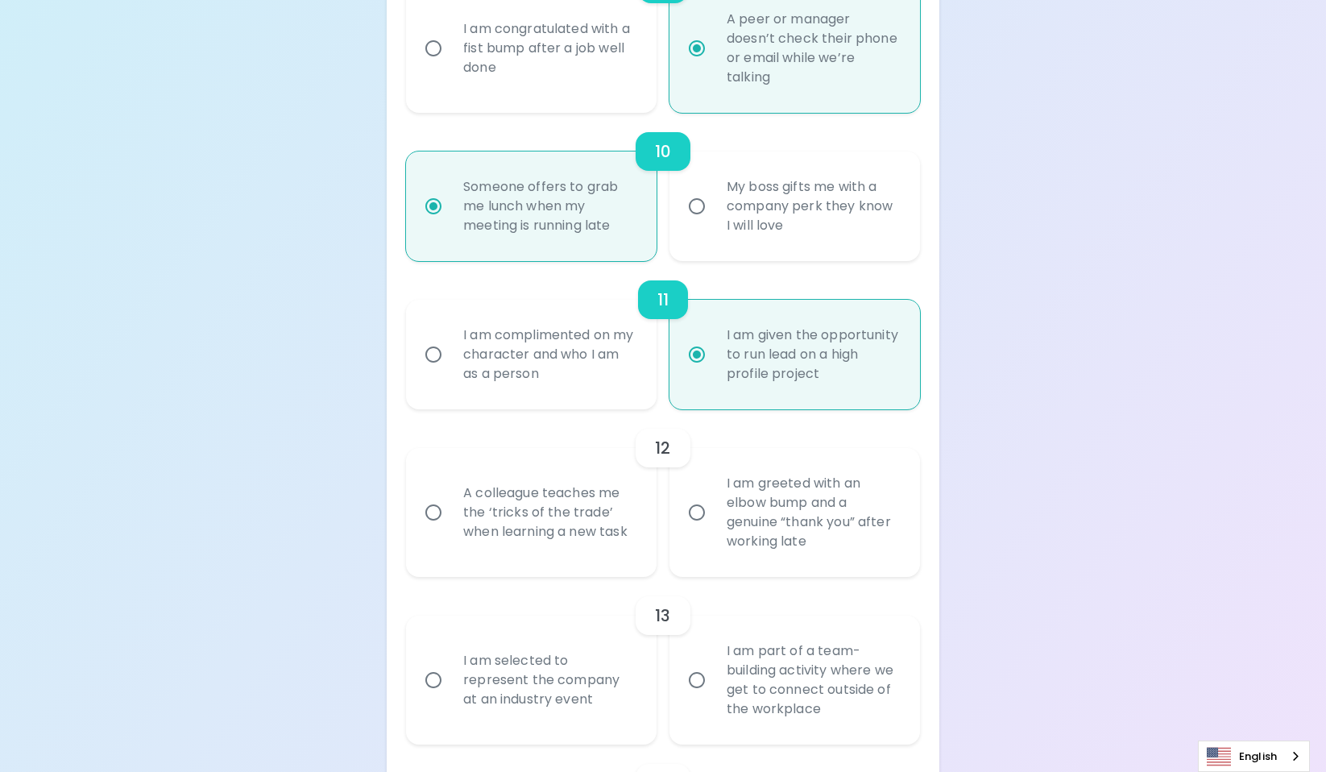
radio input "true"
click at [597, 561] on div "A colleague teaches me the ‘tricks of the trade’ when learning a new task" at bounding box center [548, 512] width 197 height 97
click at [450, 529] on input "A colleague teaches me the ‘tricks of the trade’ when learning a new task" at bounding box center [433, 512] width 34 height 34
radio input "false"
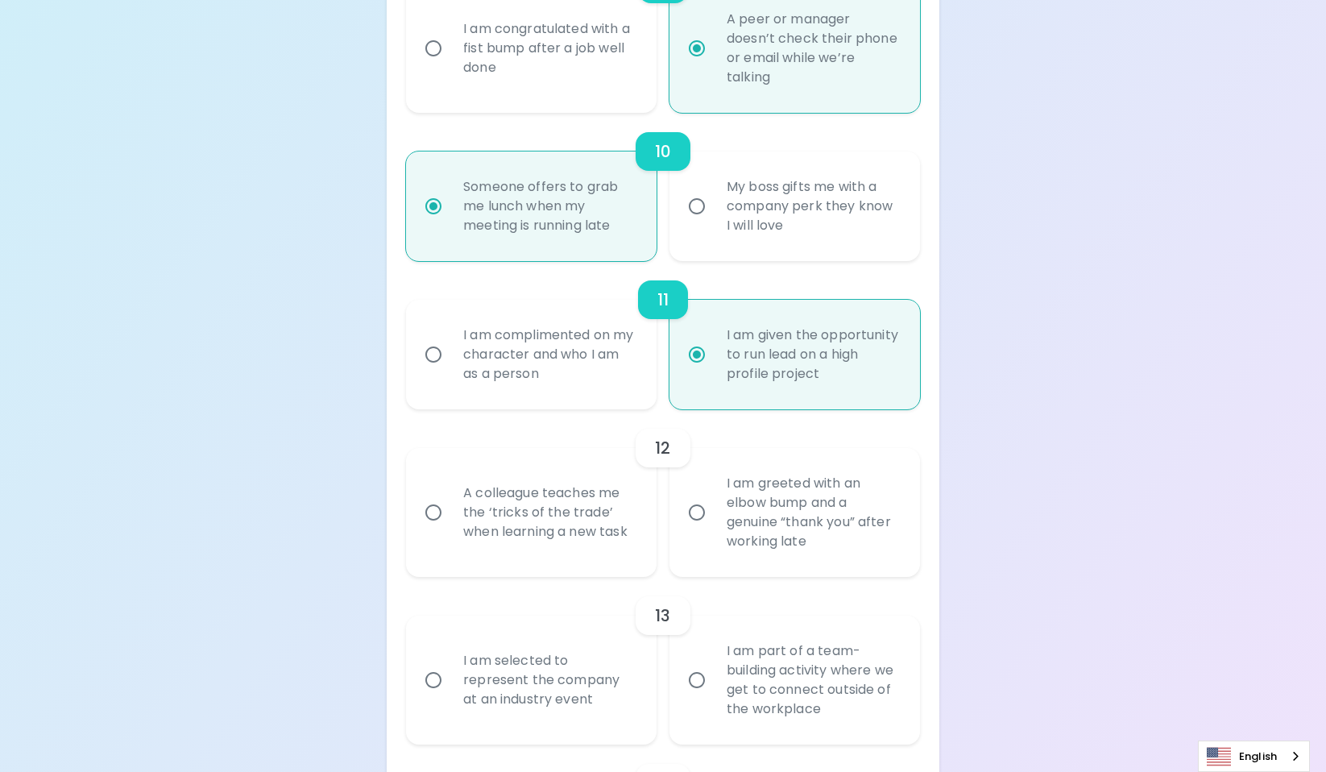
radio input "false"
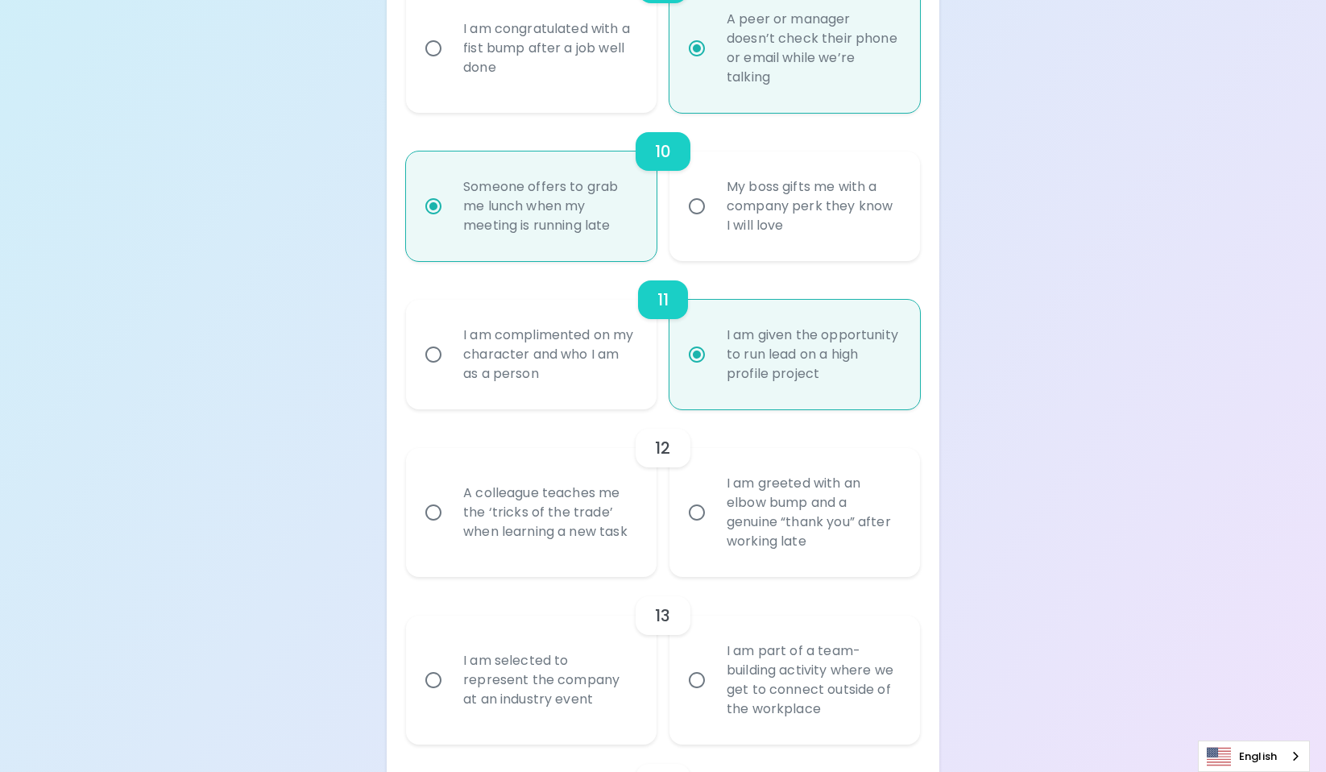
radio input "false"
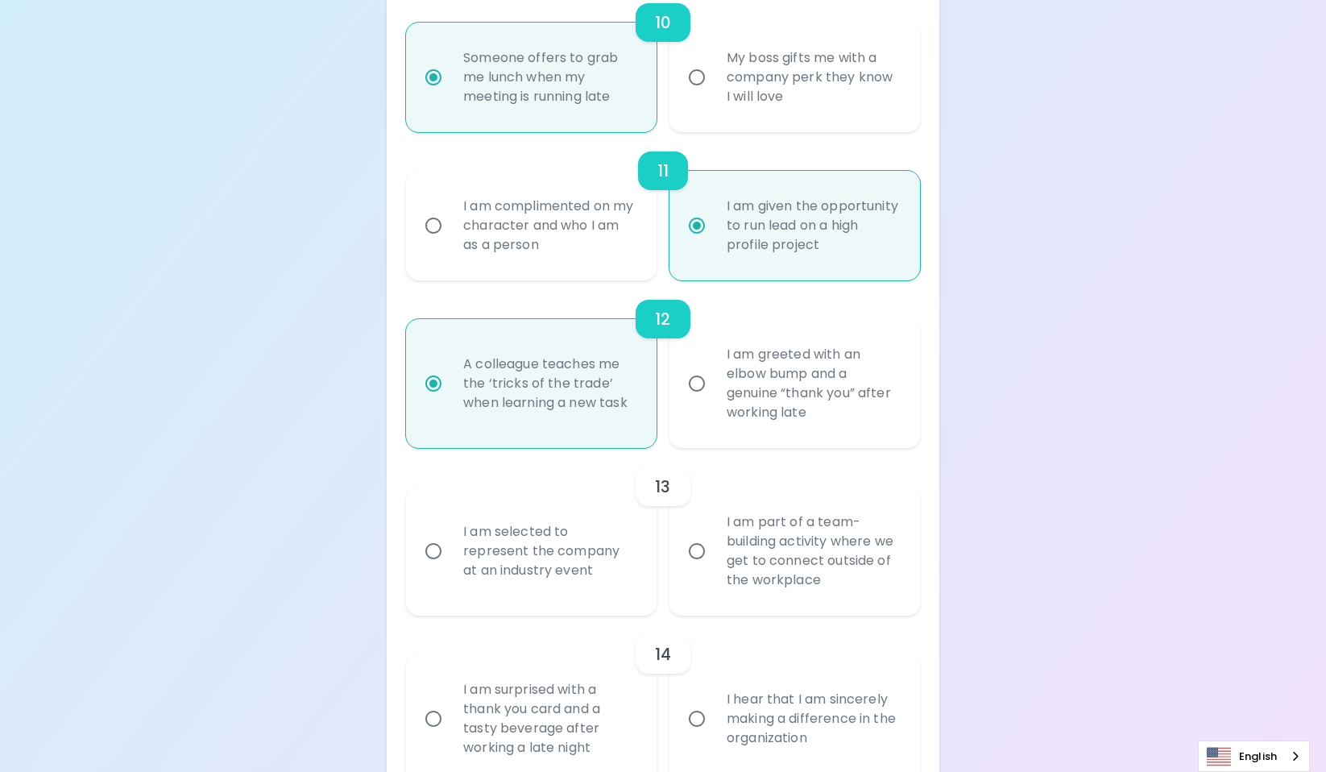
radio input "true"
click at [772, 609] on div "I am part of a team-building activity where we get to connect outside of the wo…" at bounding box center [812, 551] width 197 height 116
click at [714, 568] on input "I am part of a team-building activity where we get to connect outside of the wo…" at bounding box center [697, 551] width 34 height 34
radio input "false"
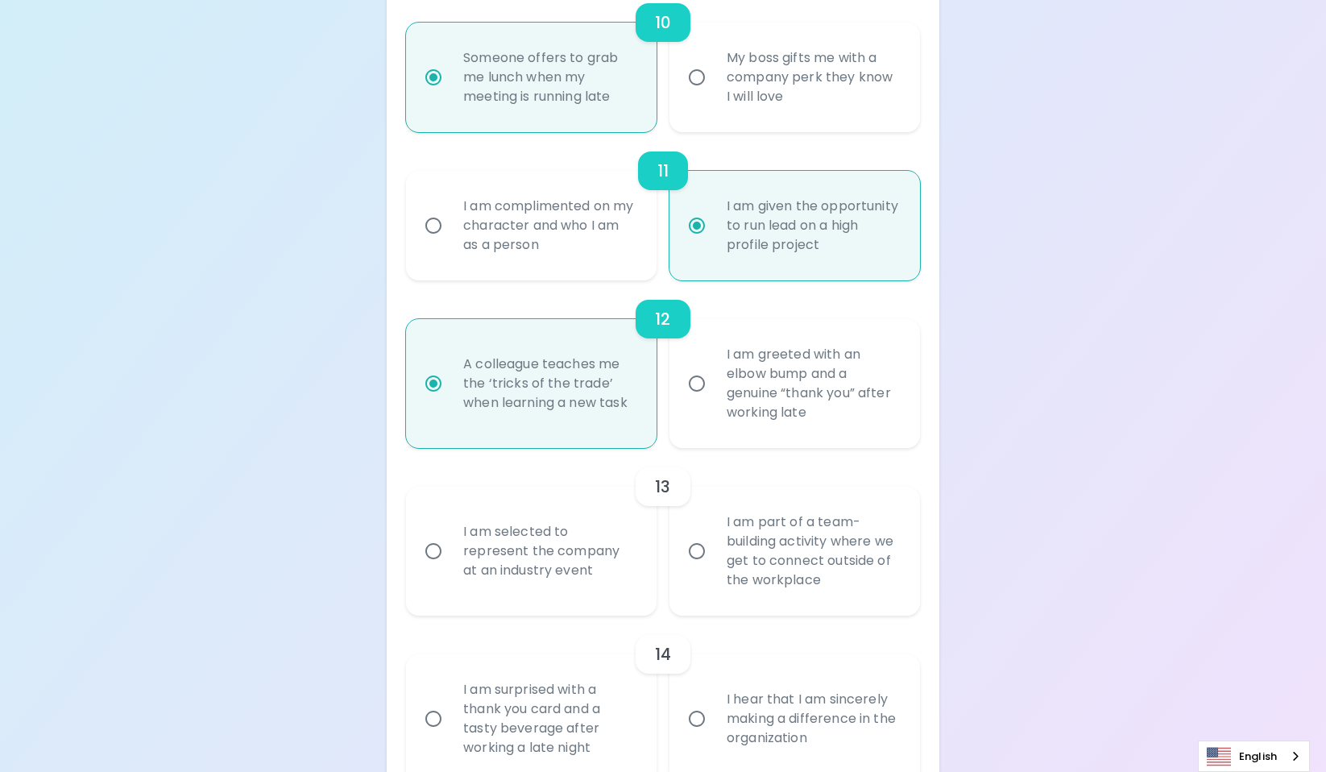
radio input "false"
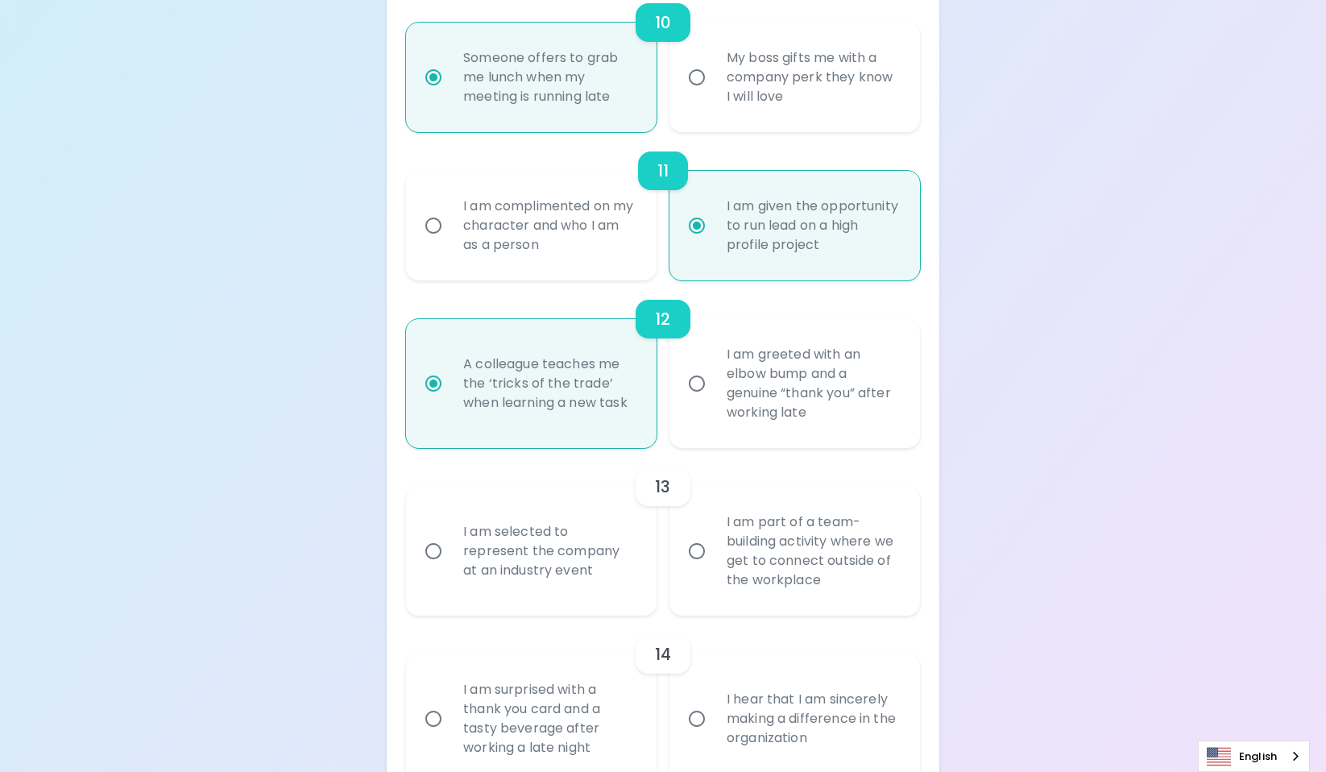
radio input "false"
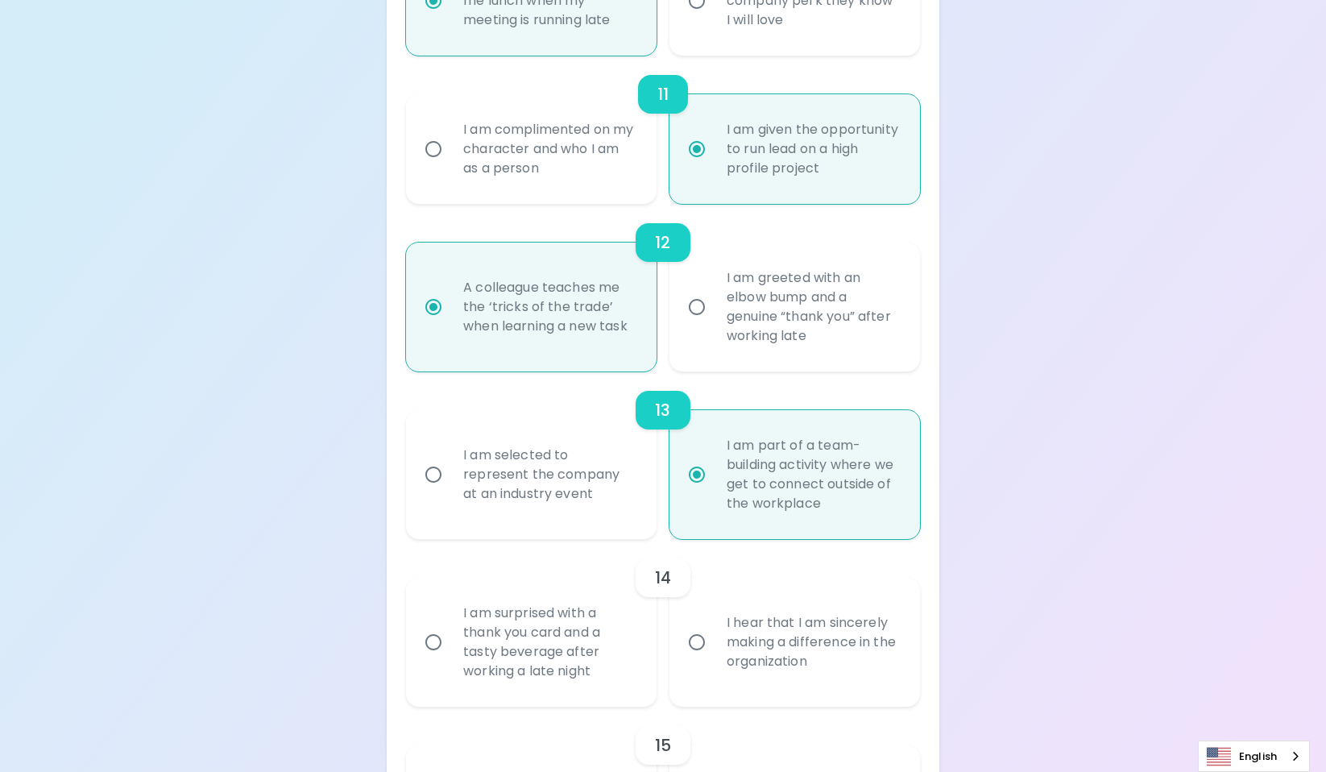
scroll to position [2032, 0]
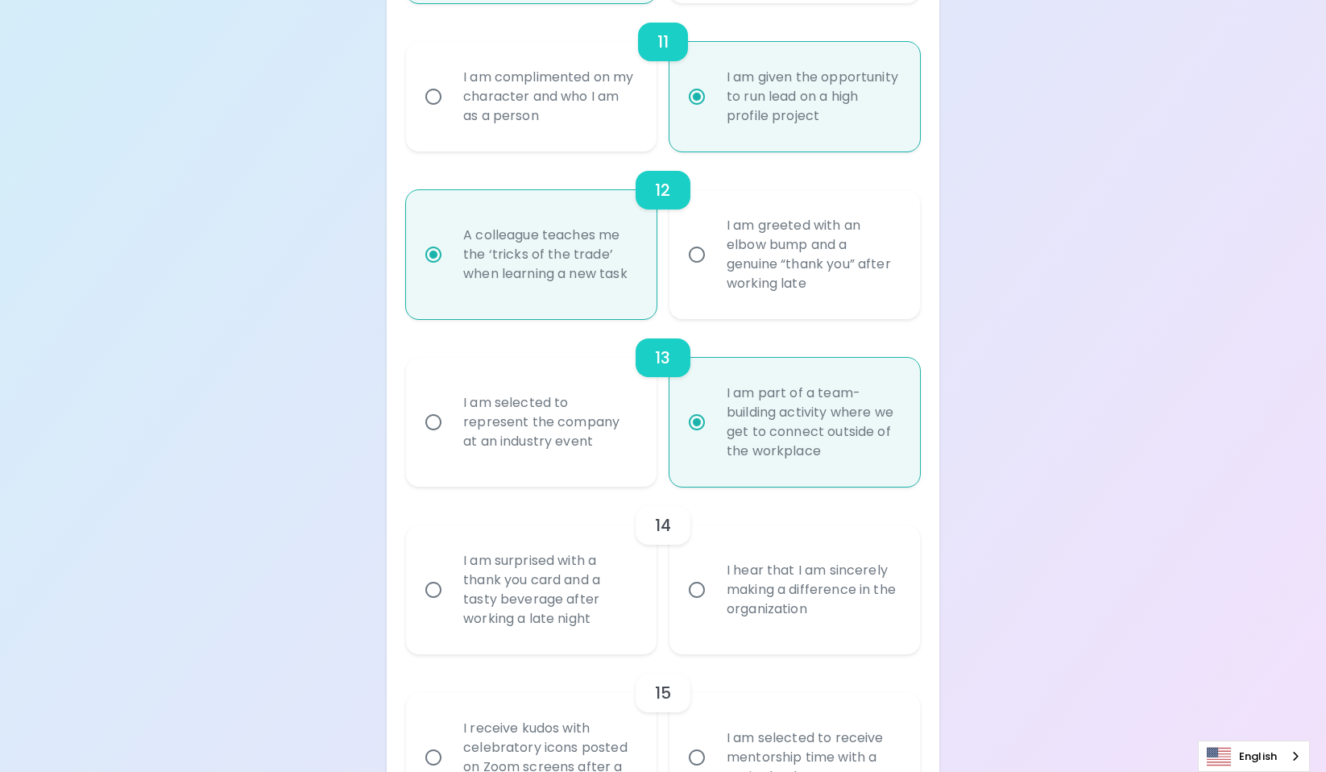
radio input "true"
click at [637, 648] on div "I am surprised with a thank you card and a tasty beverage after working a late …" at bounding box center [548, 590] width 197 height 116
click at [450, 607] on input "I am surprised with a thank you card and a tasty beverage after working a late …" at bounding box center [433, 590] width 34 height 34
radio input "false"
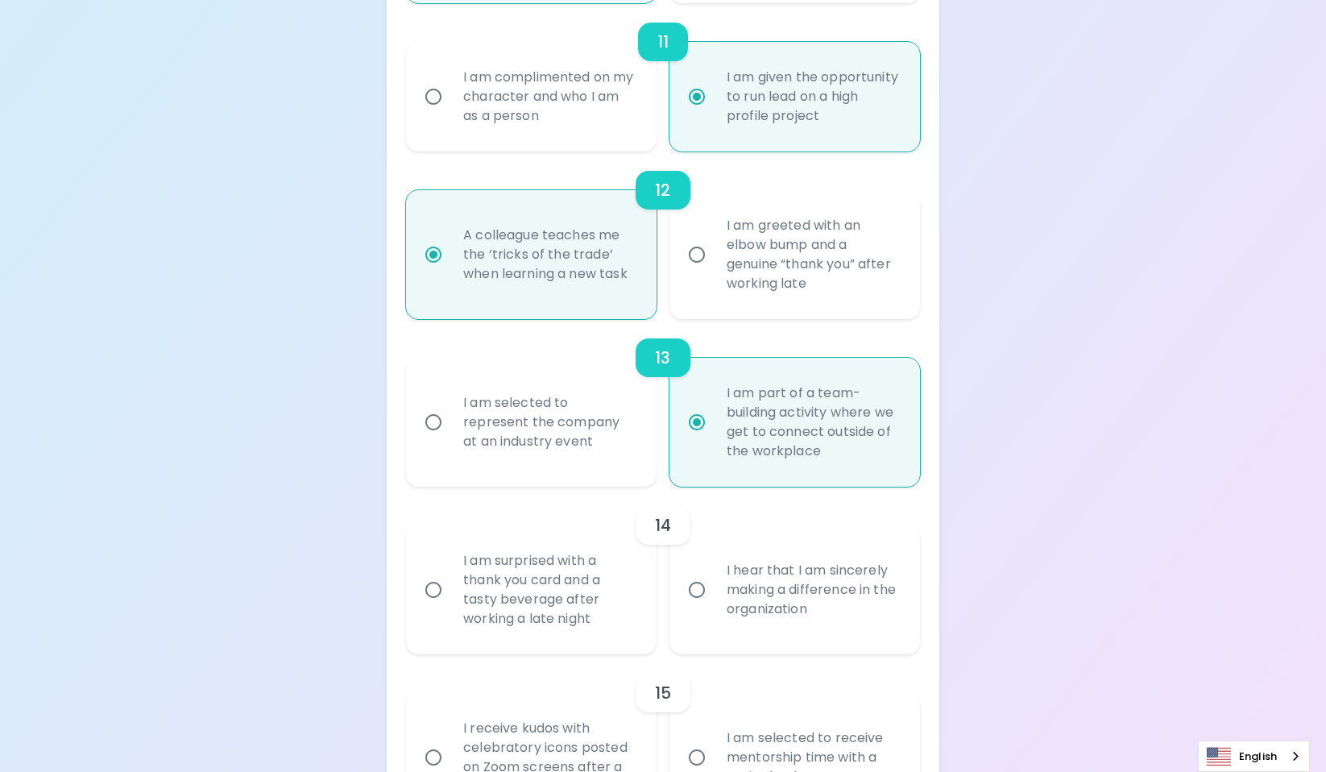
radio input "false"
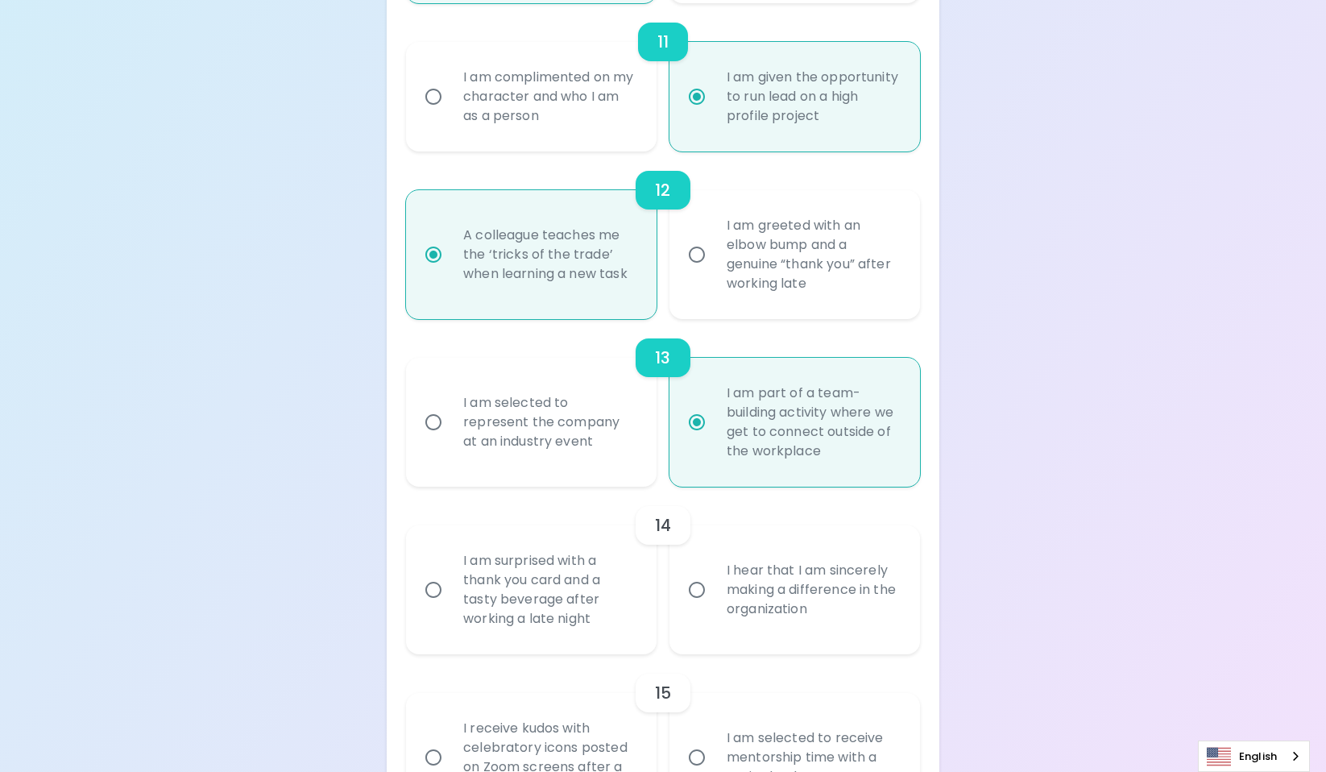
radio input "false"
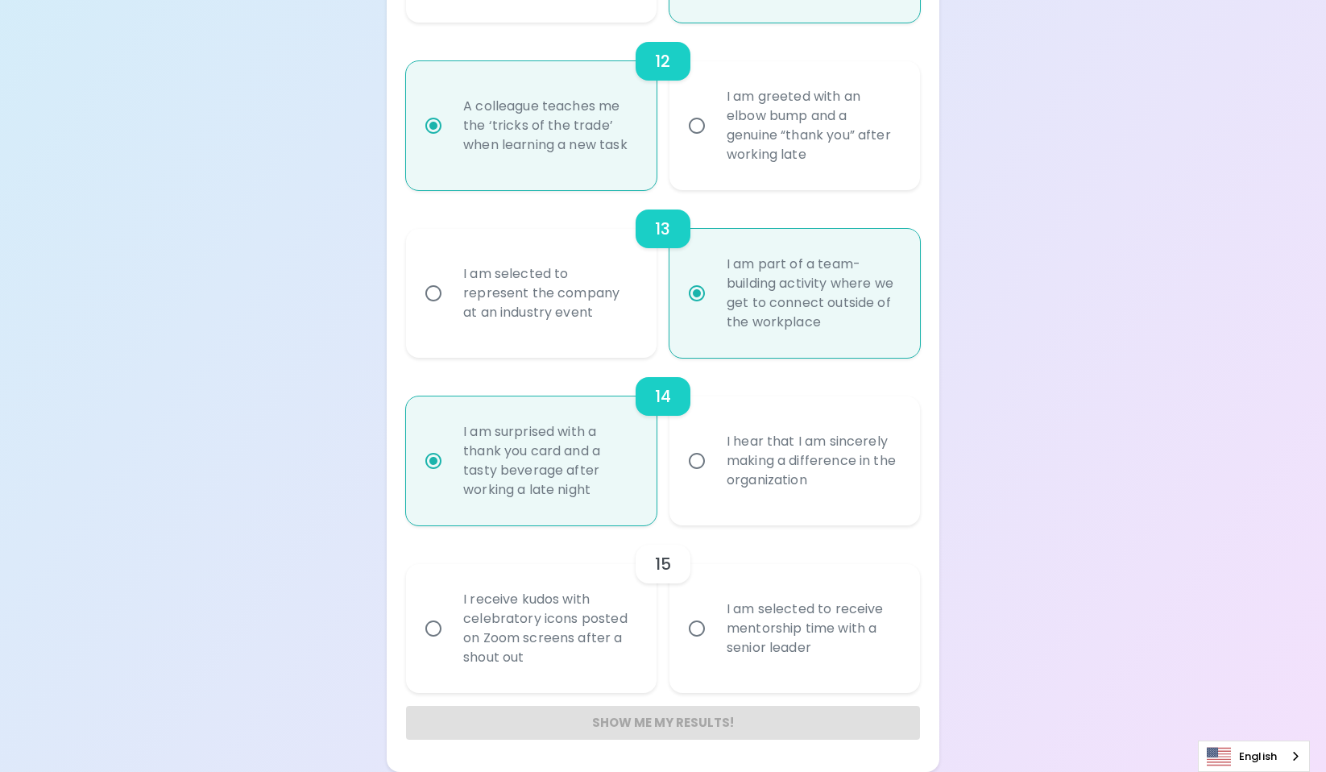
scroll to position [2219, 0]
radio input "true"
click at [764, 649] on div "I am selected to receive mentorship time with a senior leader" at bounding box center [812, 628] width 197 height 97
click at [714, 645] on input "I am selected to receive mentorship time with a senior leader" at bounding box center [697, 628] width 34 height 34
radio input "false"
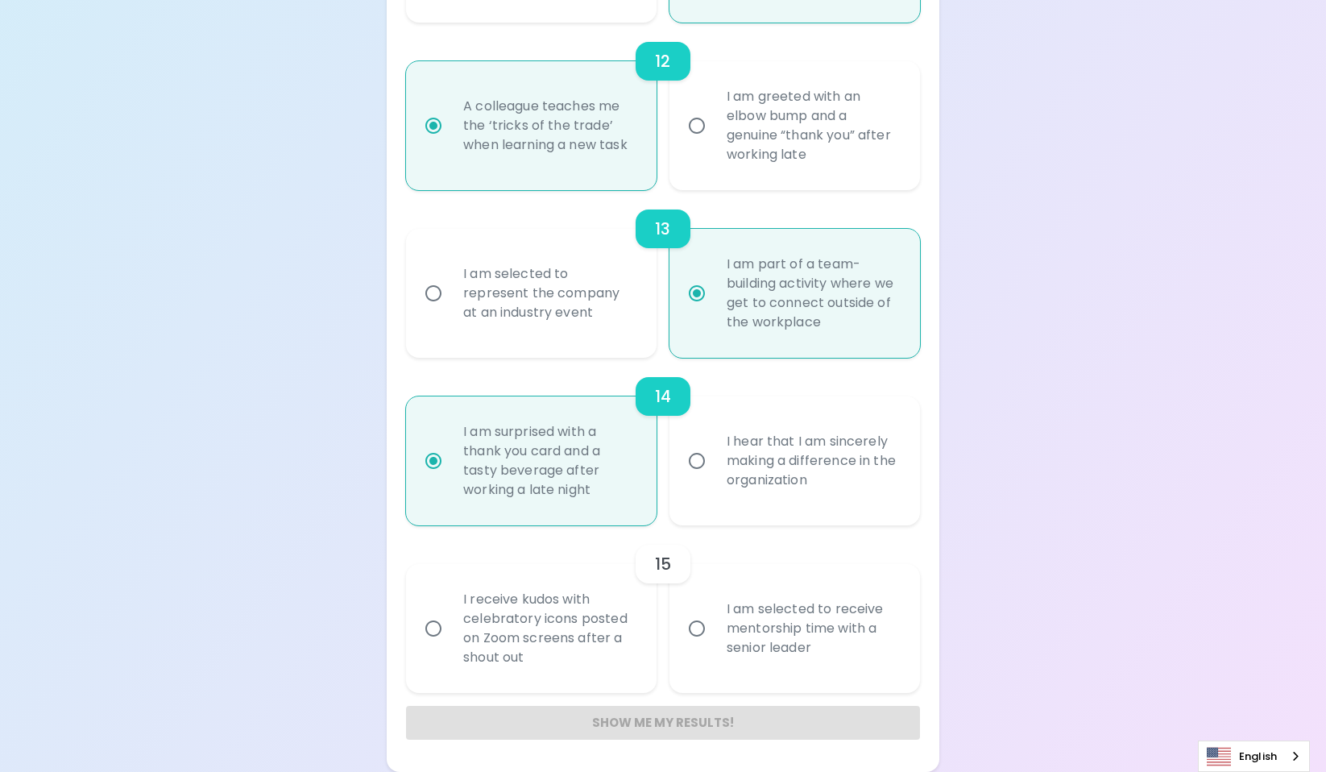
radio input "false"
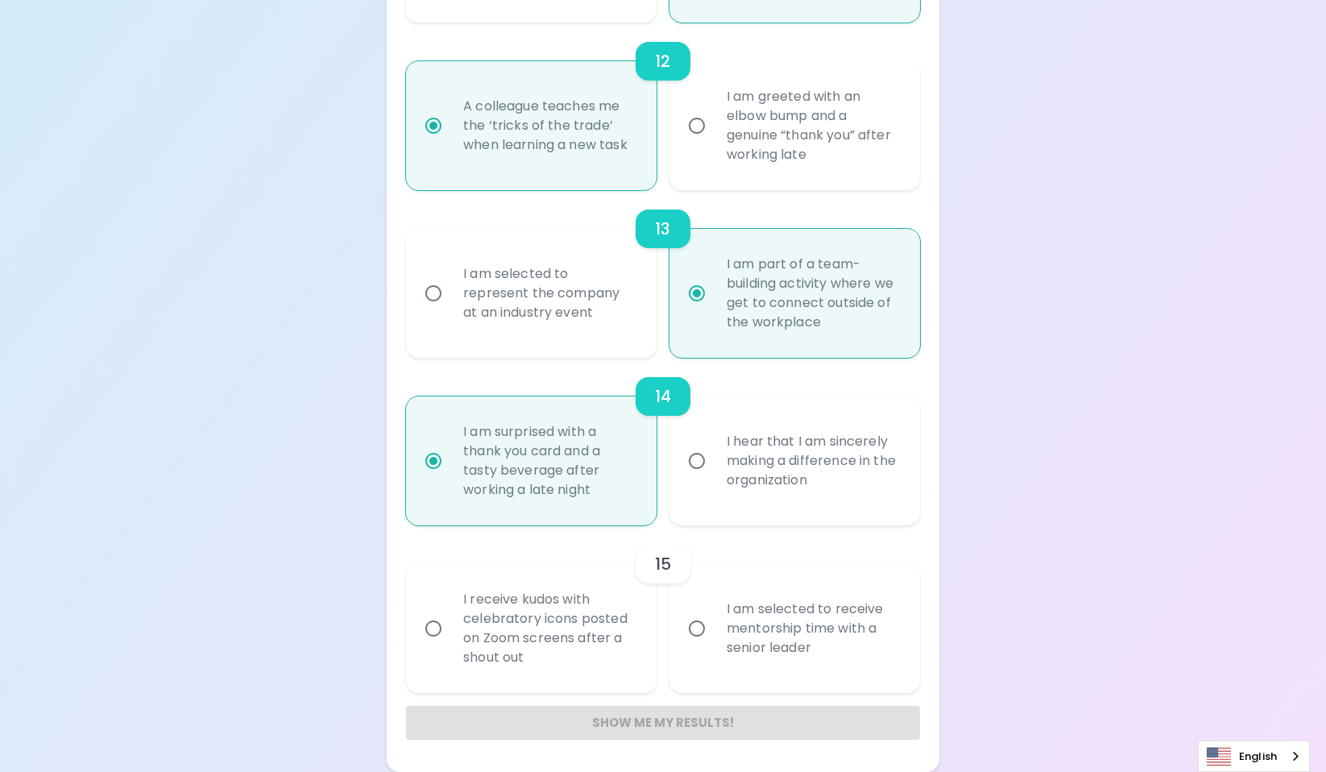
radio input "false"
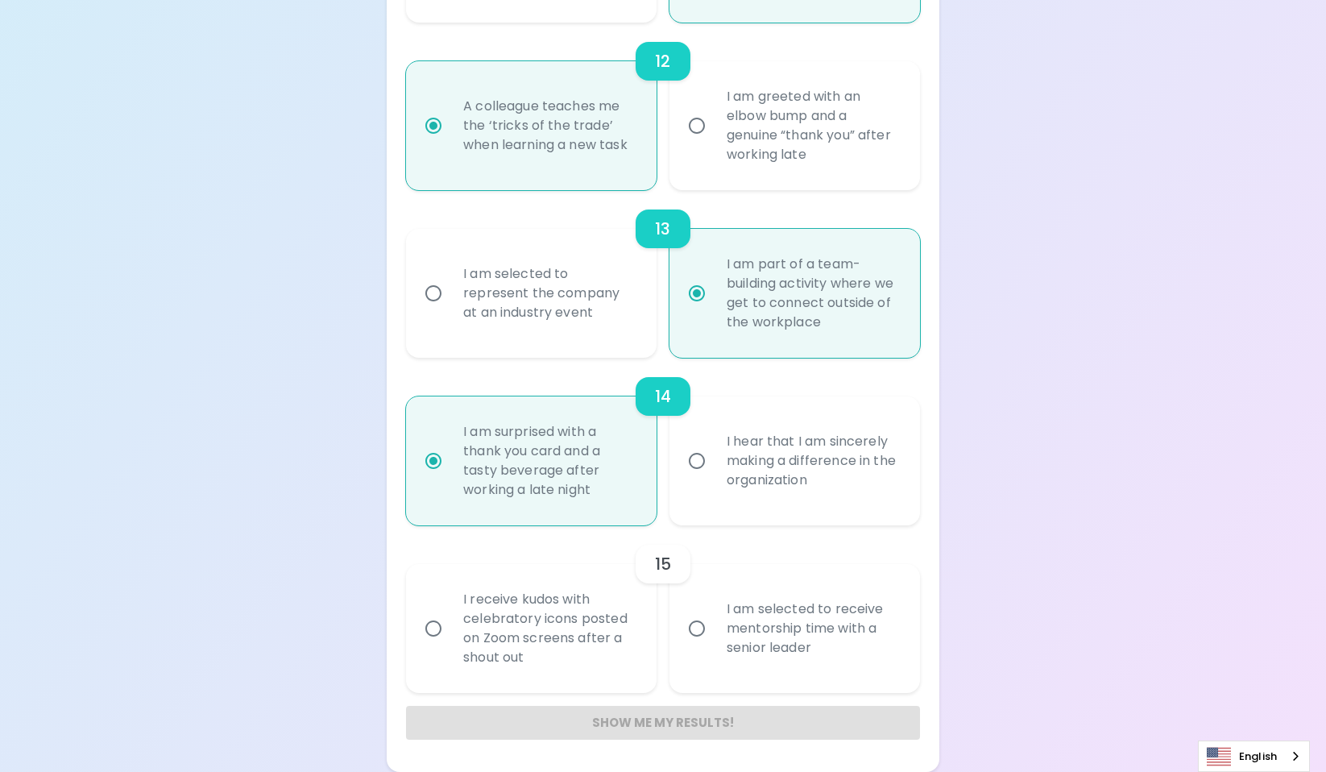
radio input "false"
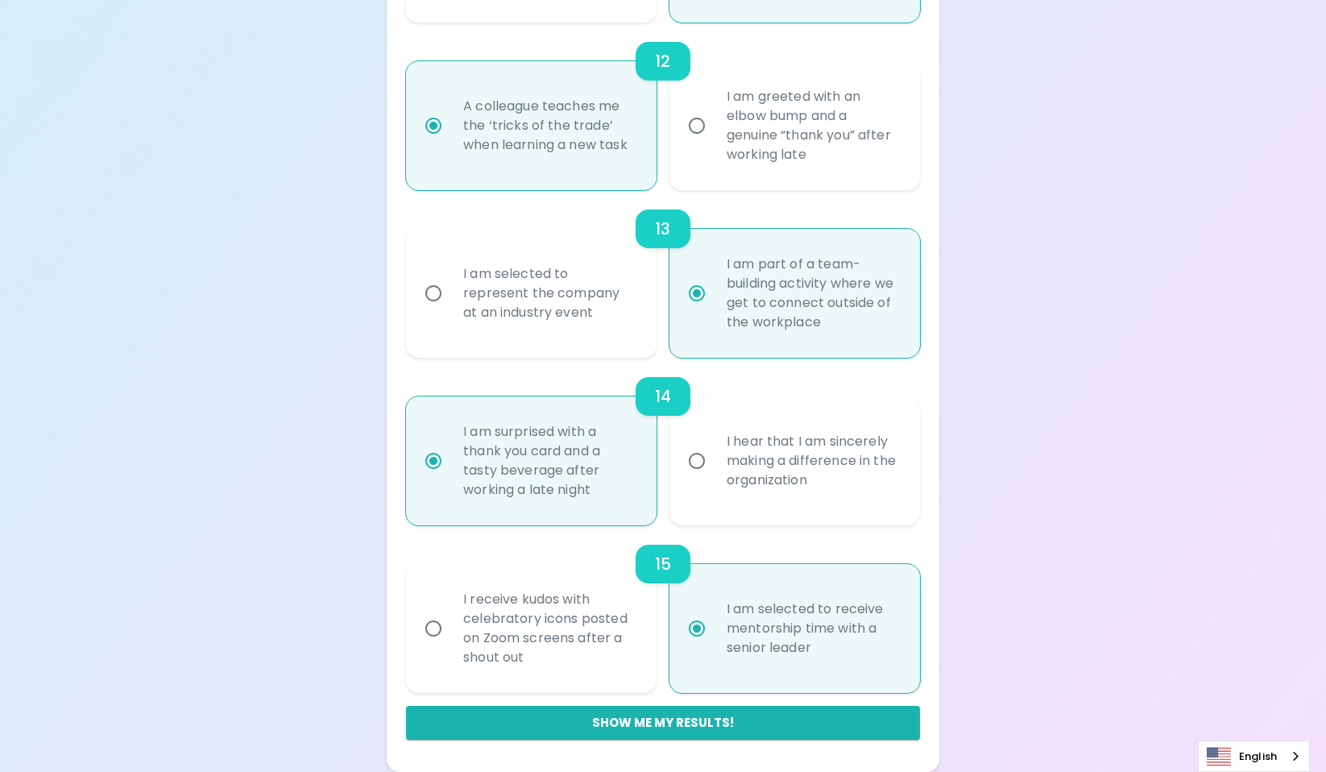
radio input "true"
click at [732, 725] on button "Show me my results!" at bounding box center [663, 723] width 514 height 34
radio input "false"
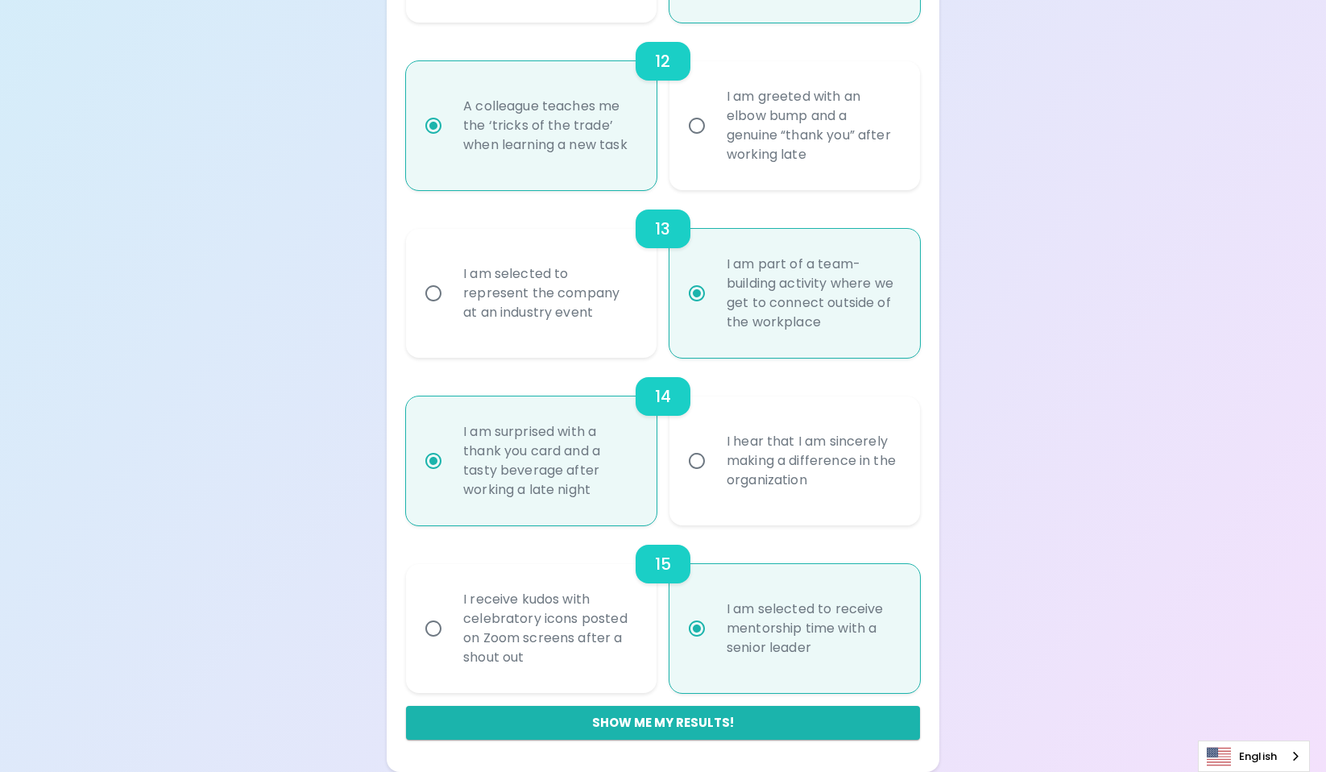
radio input "false"
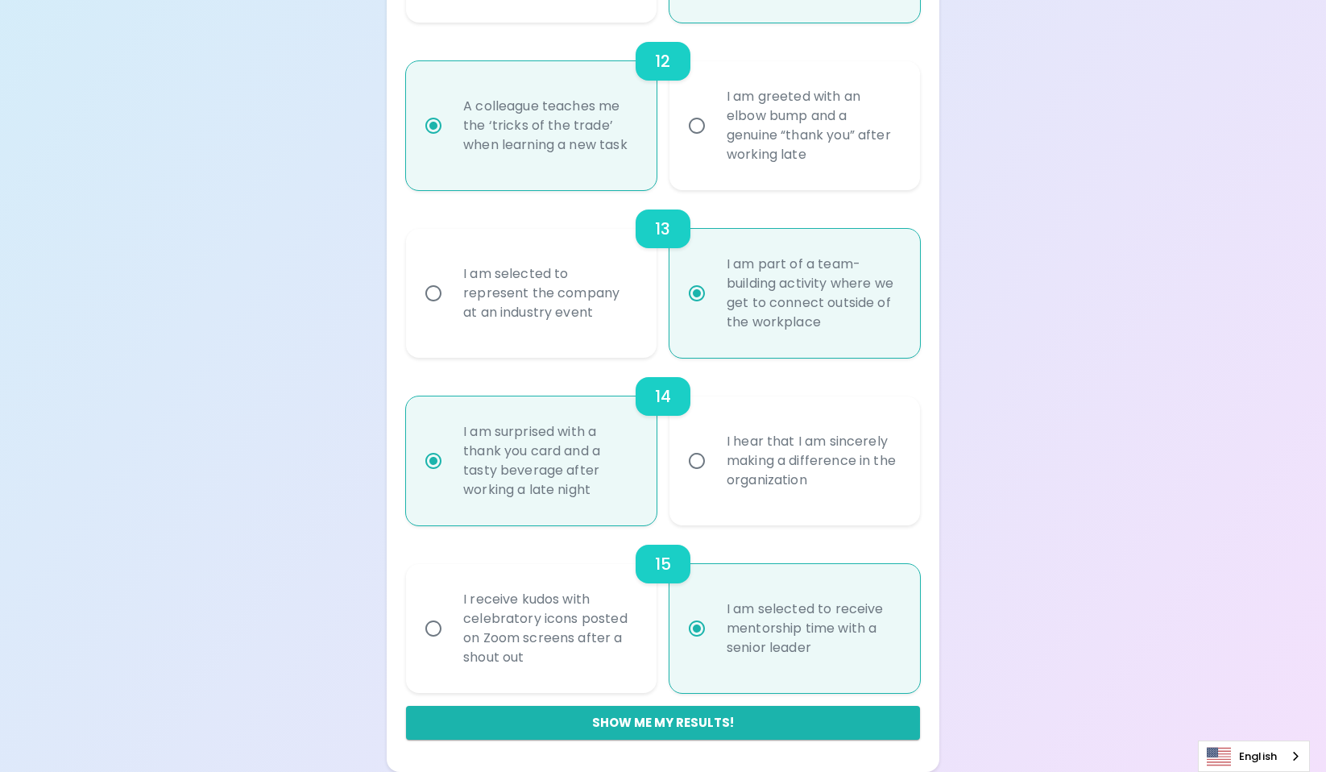
radio input "false"
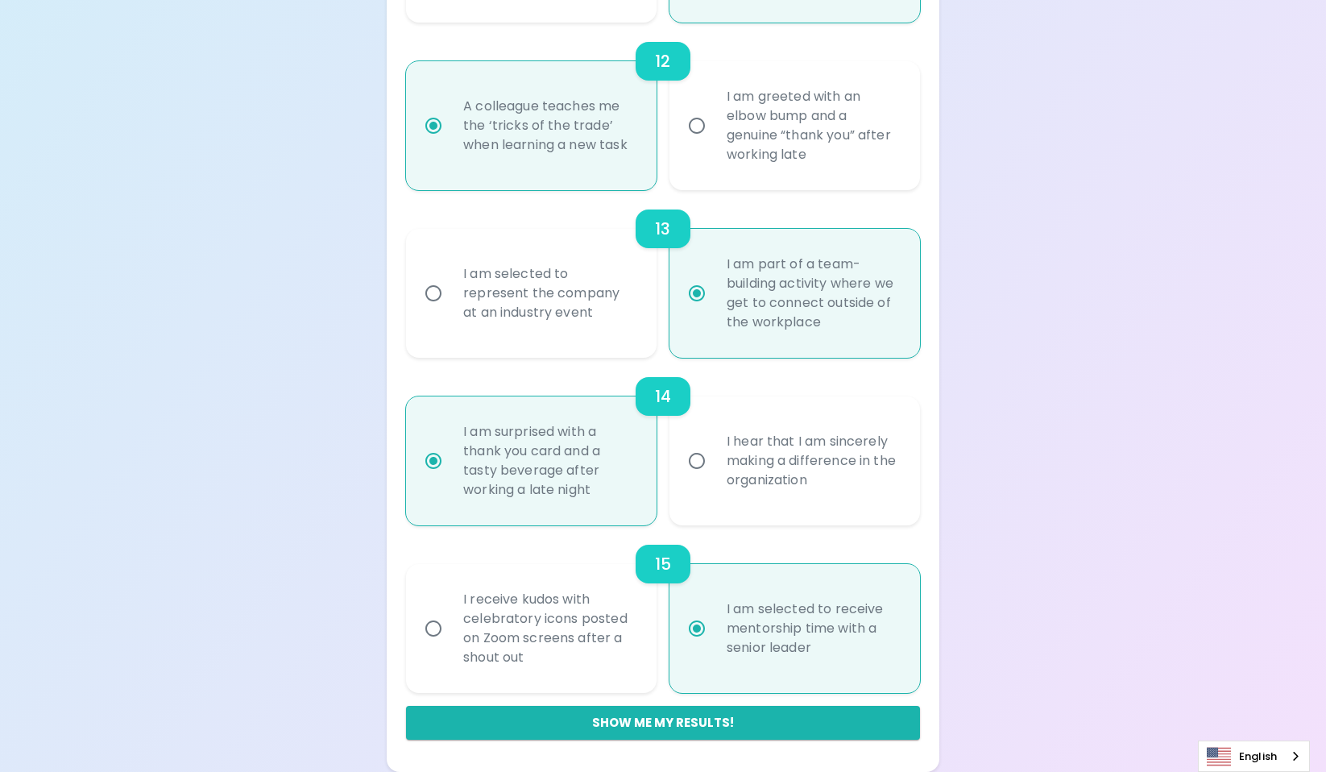
radio input "false"
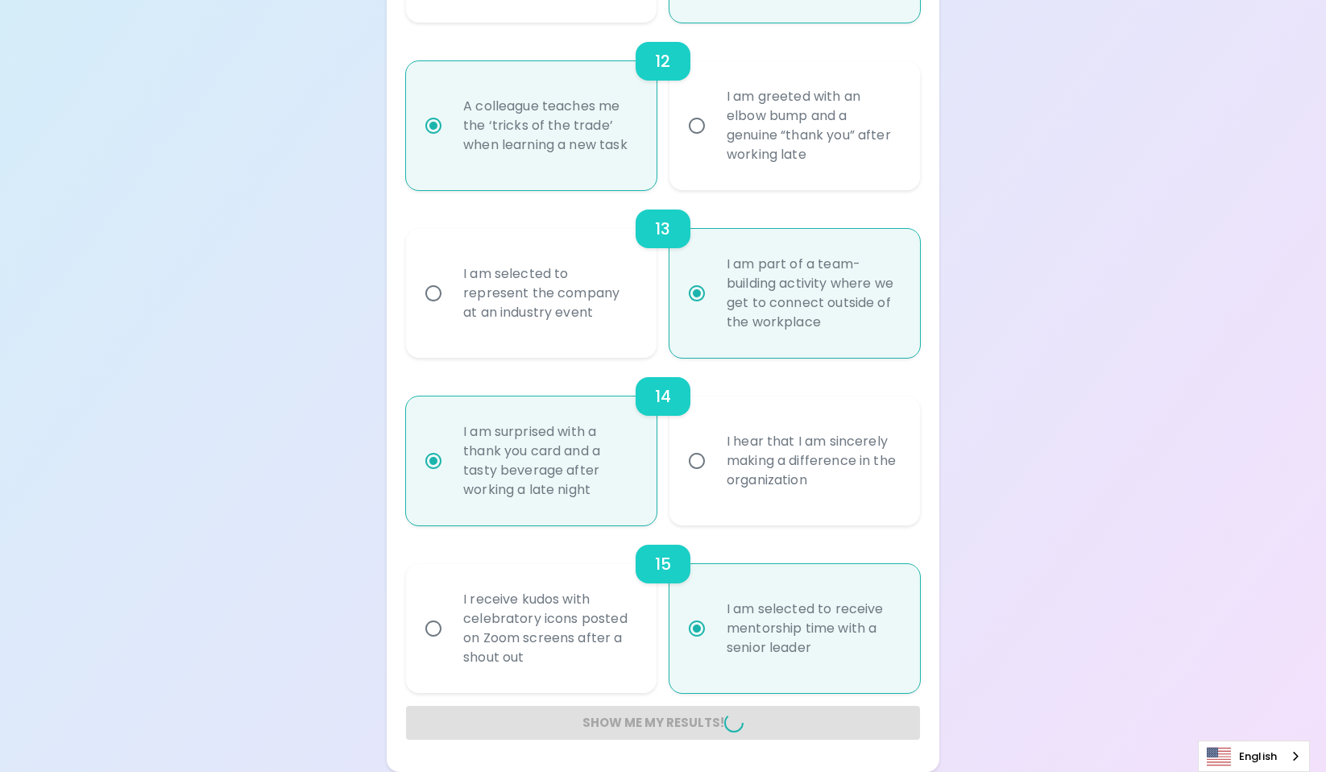
radio input "false"
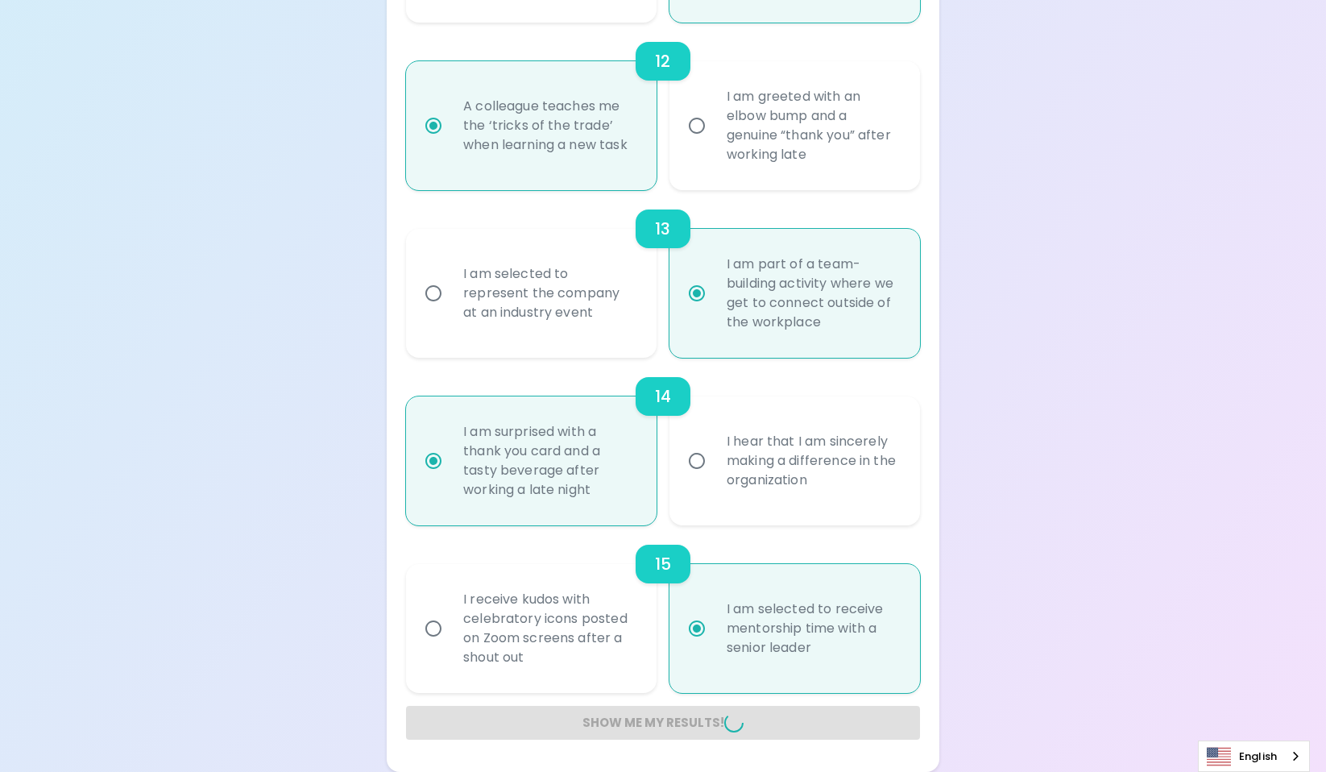
radio input "false"
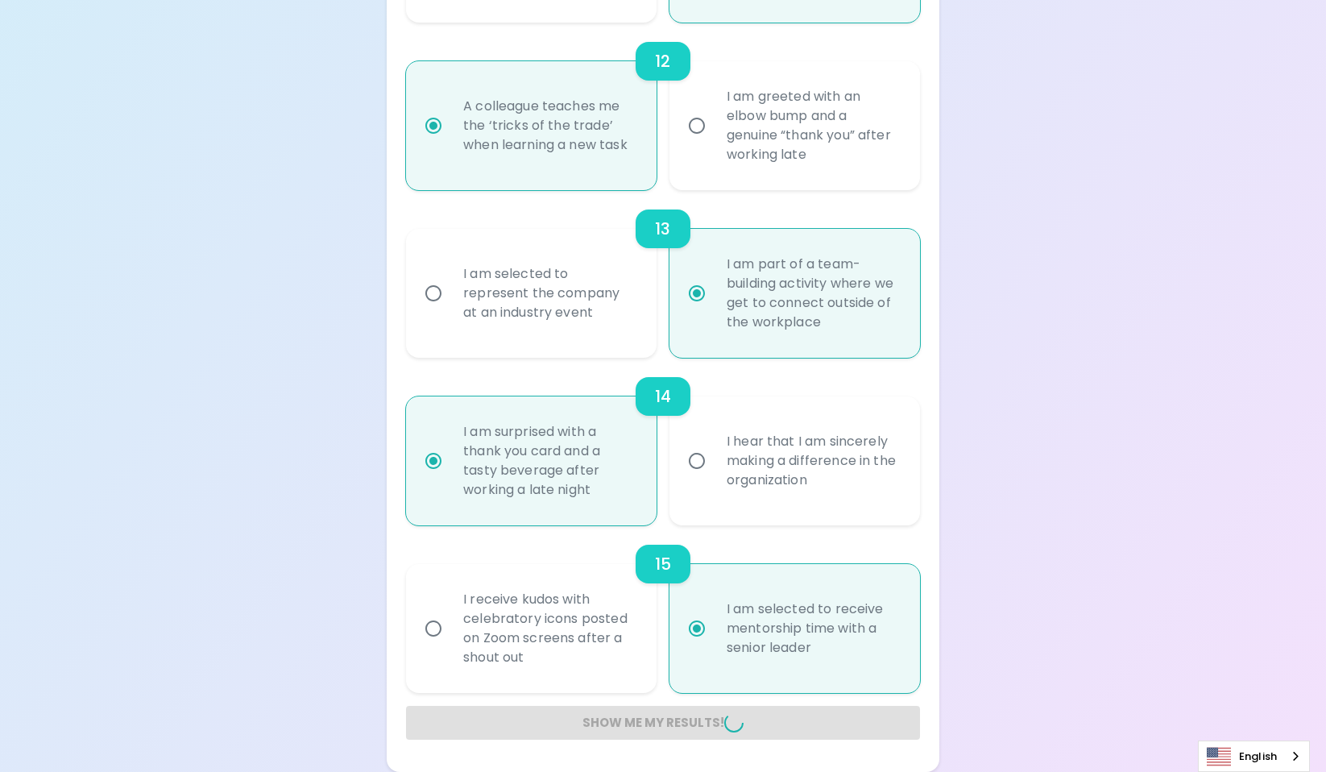
radio input "false"
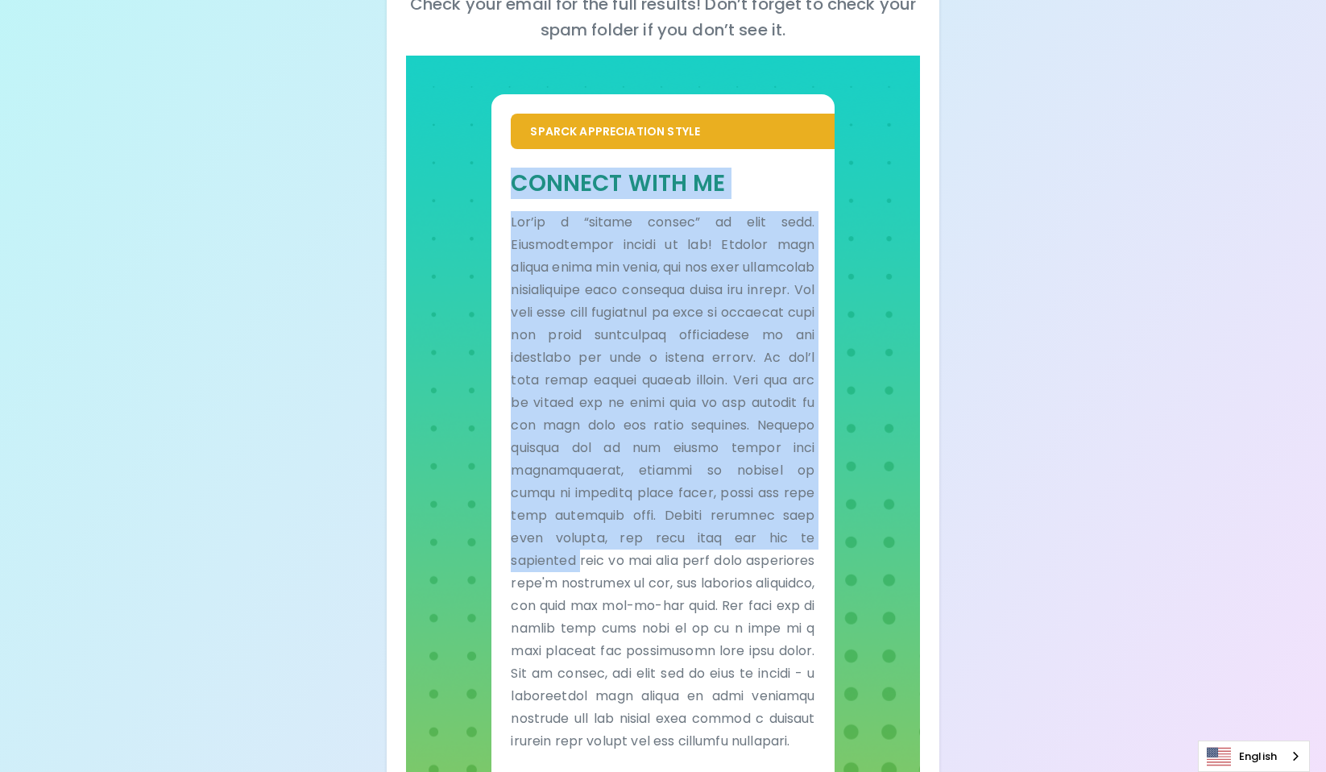
scroll to position [388, 0]
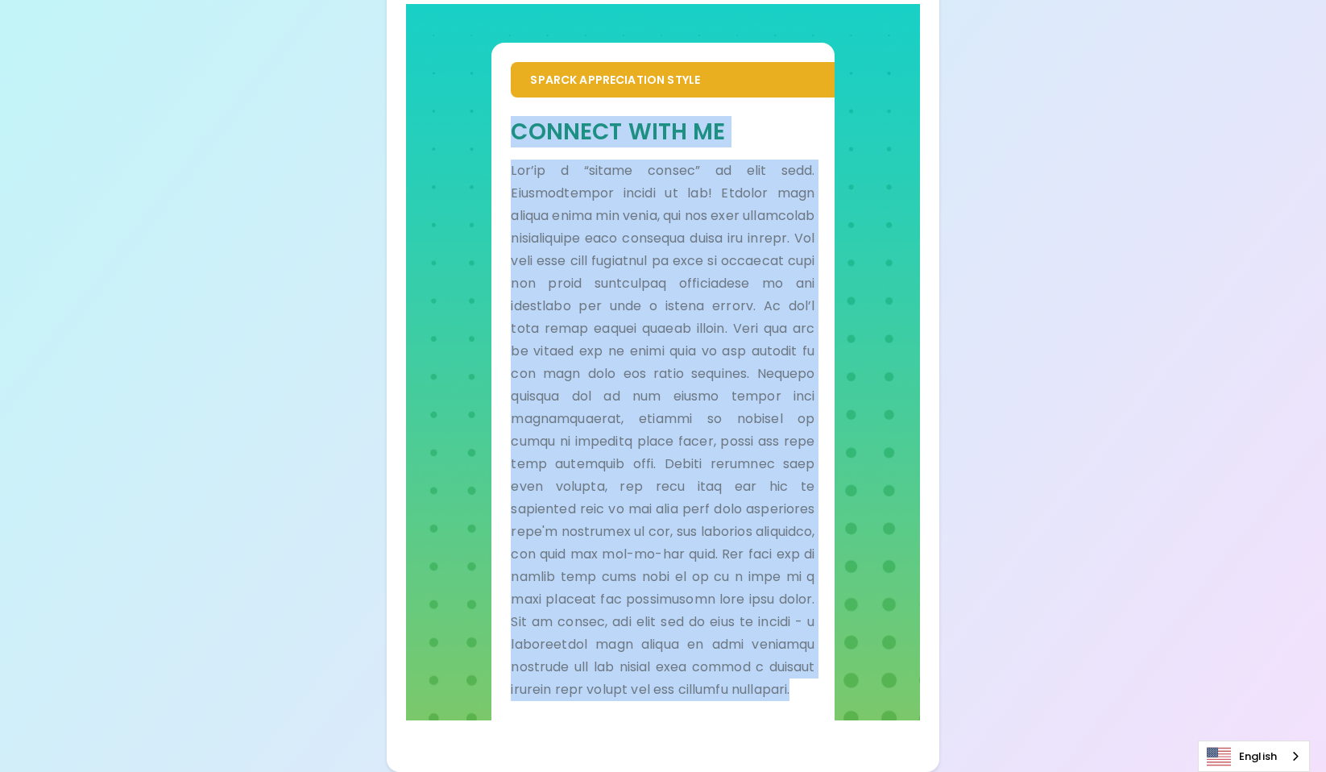
drag, startPoint x: 508, startPoint y: 405, endPoint x: 660, endPoint y: 708, distance: 339.0
click at [651, 701] on div "Connect With Me" at bounding box center [662, 408] width 342 height 623
copy div "Loremip Dolo Si Ame’co a “elitse doeius” te inci utla. Etdoloremagna aliqua en …"
